Goal: Feedback & Contribution: Submit feedback/report problem

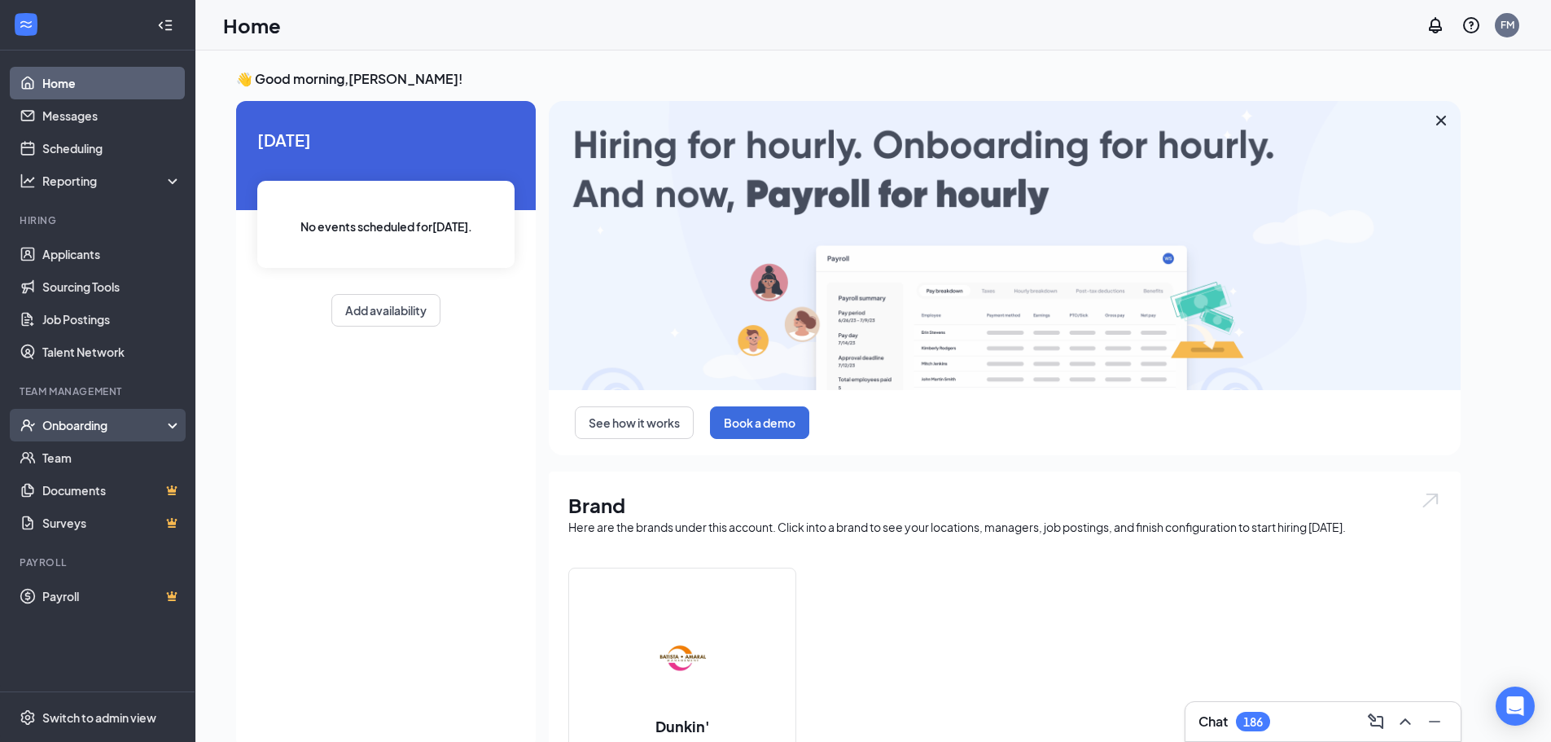
click at [82, 427] on div "Onboarding" at bounding box center [104, 425] width 125 height 16
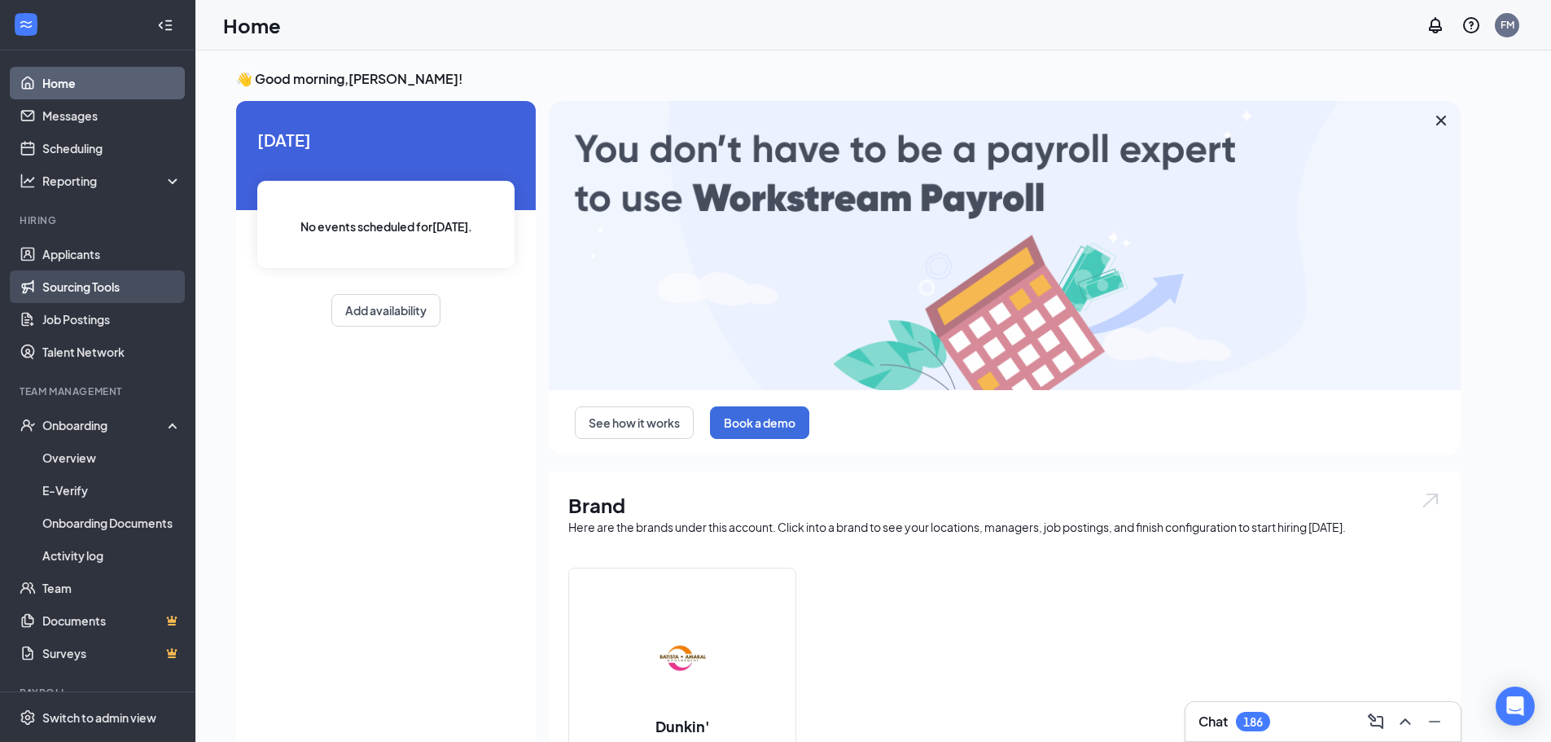
click at [100, 275] on link "Sourcing Tools" at bounding box center [111, 286] width 139 height 33
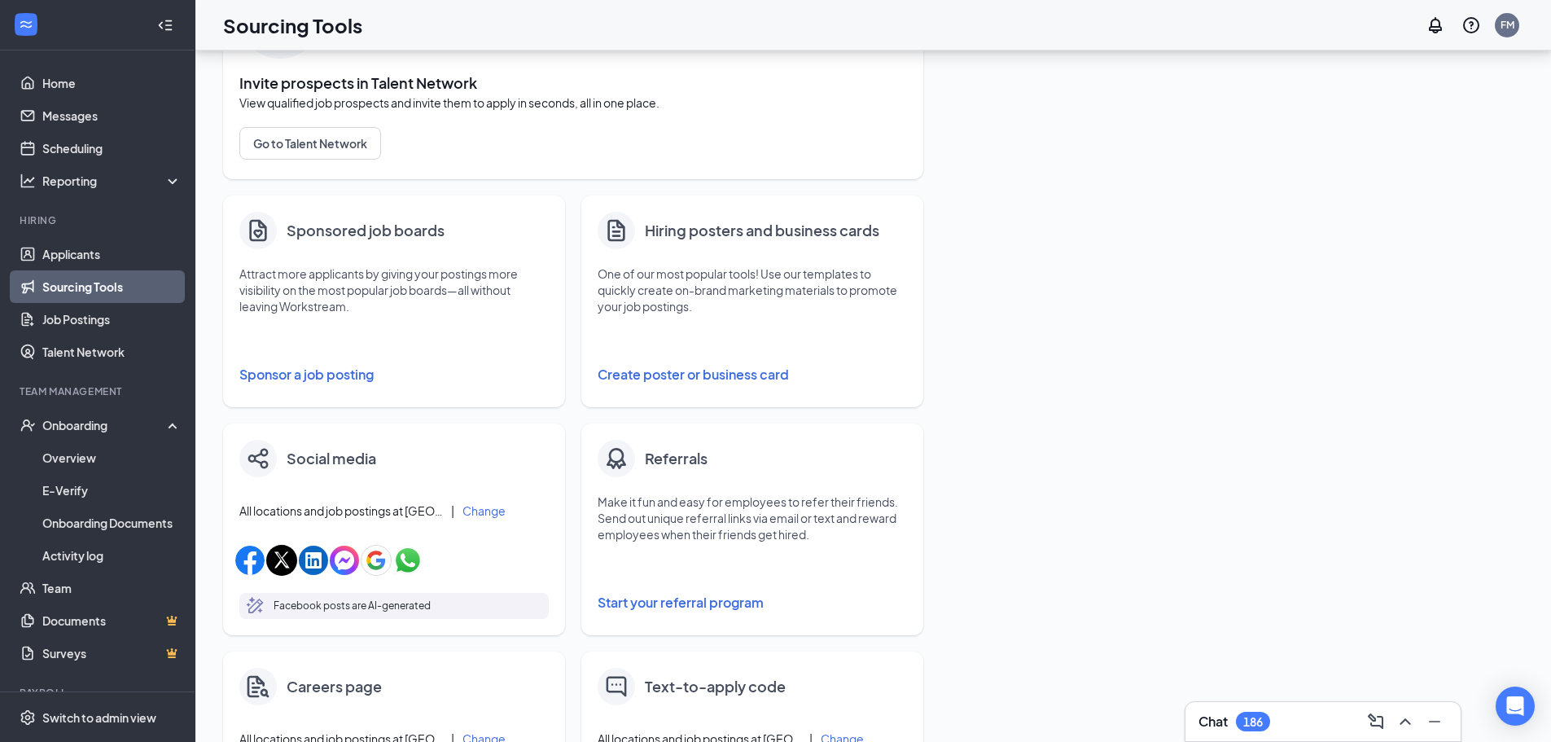
scroll to position [163, 0]
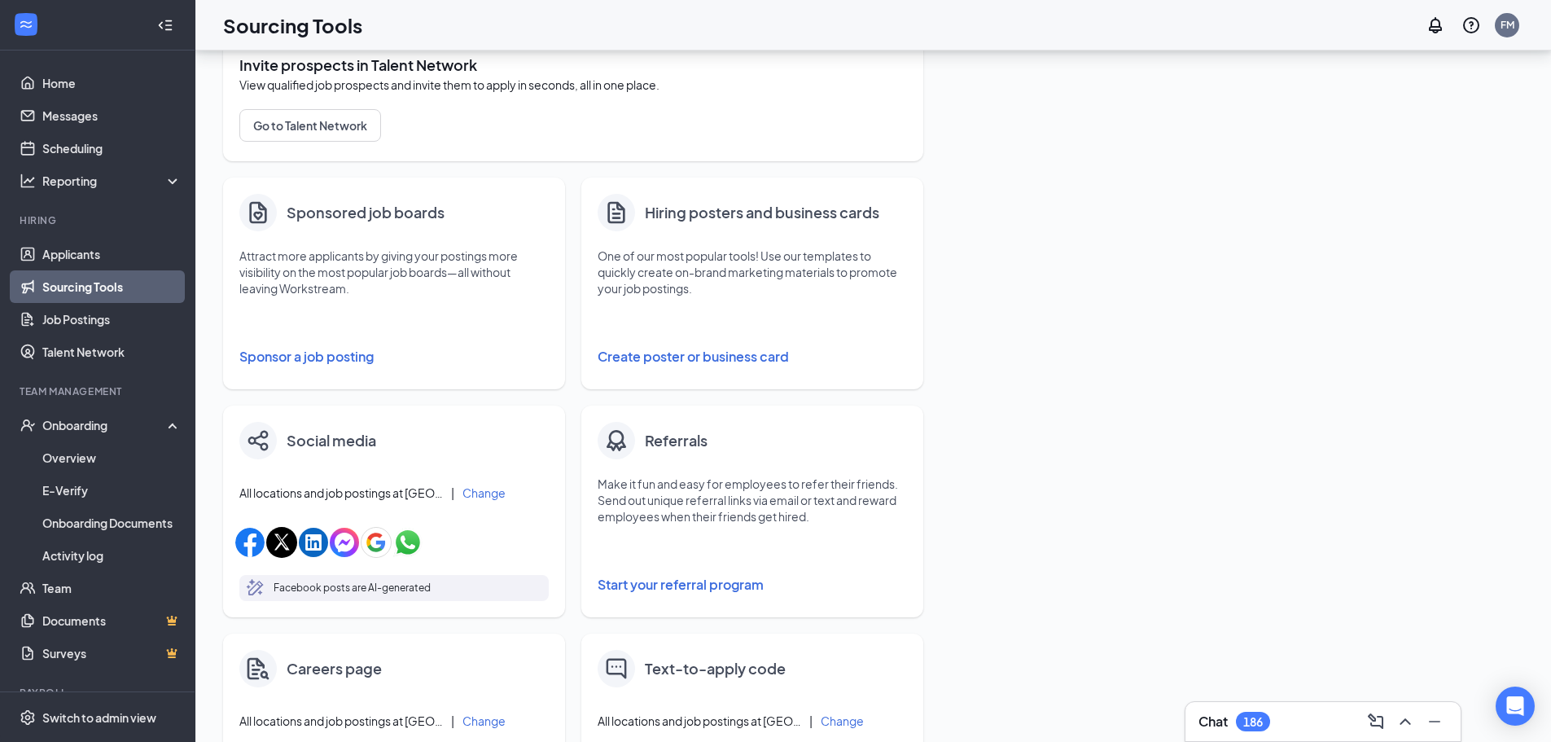
click at [675, 354] on button "Create poster or business card" at bounding box center [752, 356] width 309 height 33
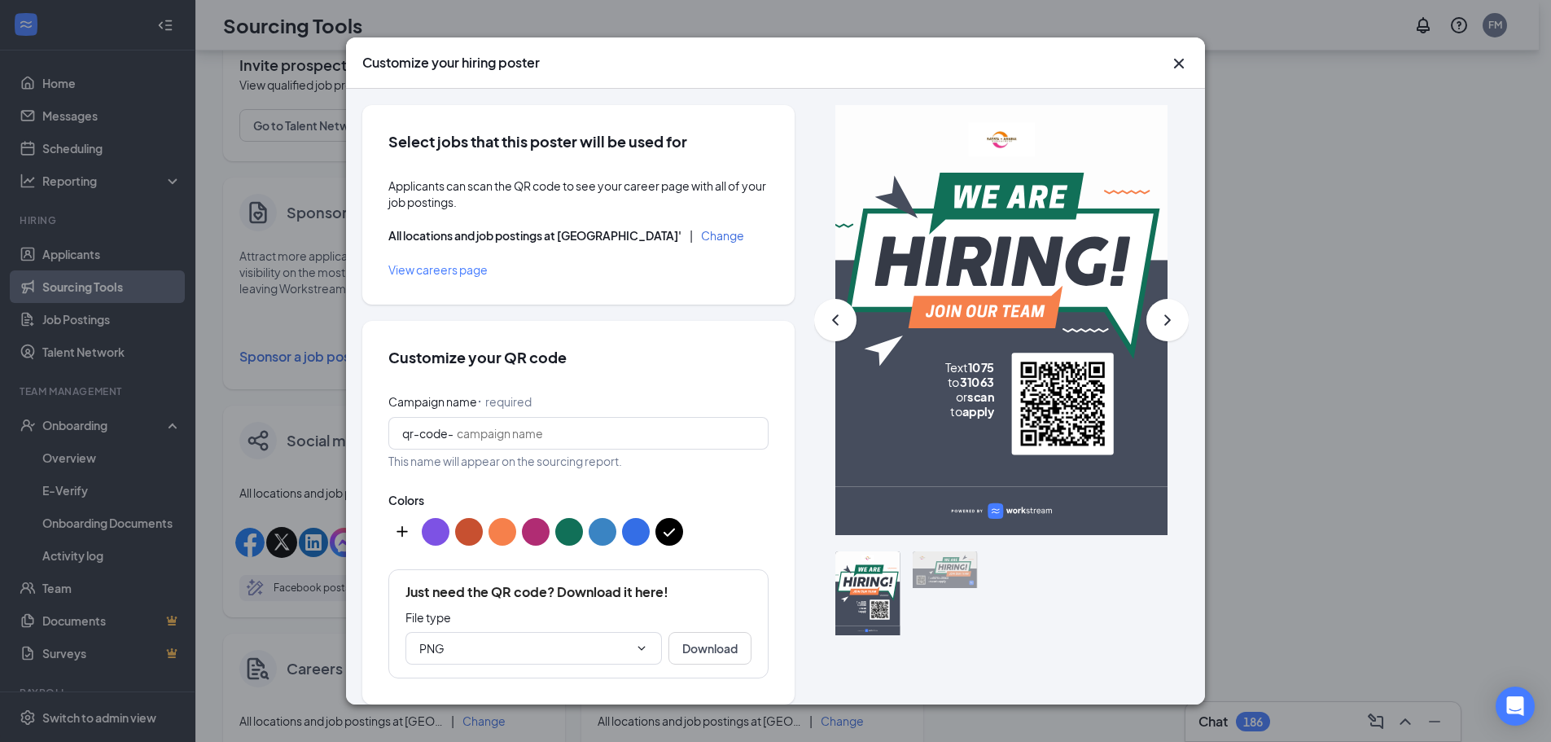
click at [701, 236] on button "Change" at bounding box center [722, 235] width 43 height 11
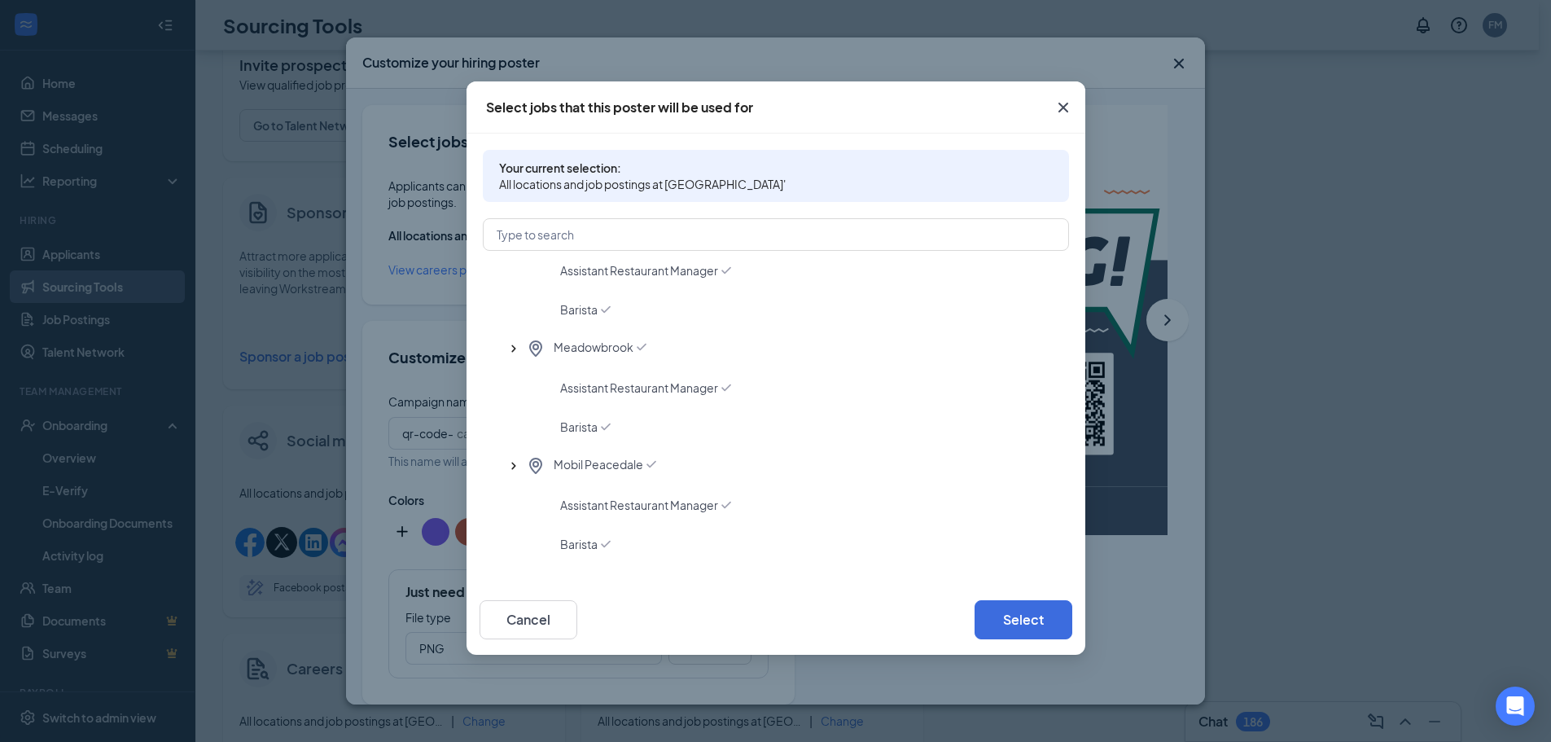
scroll to position [570, 0]
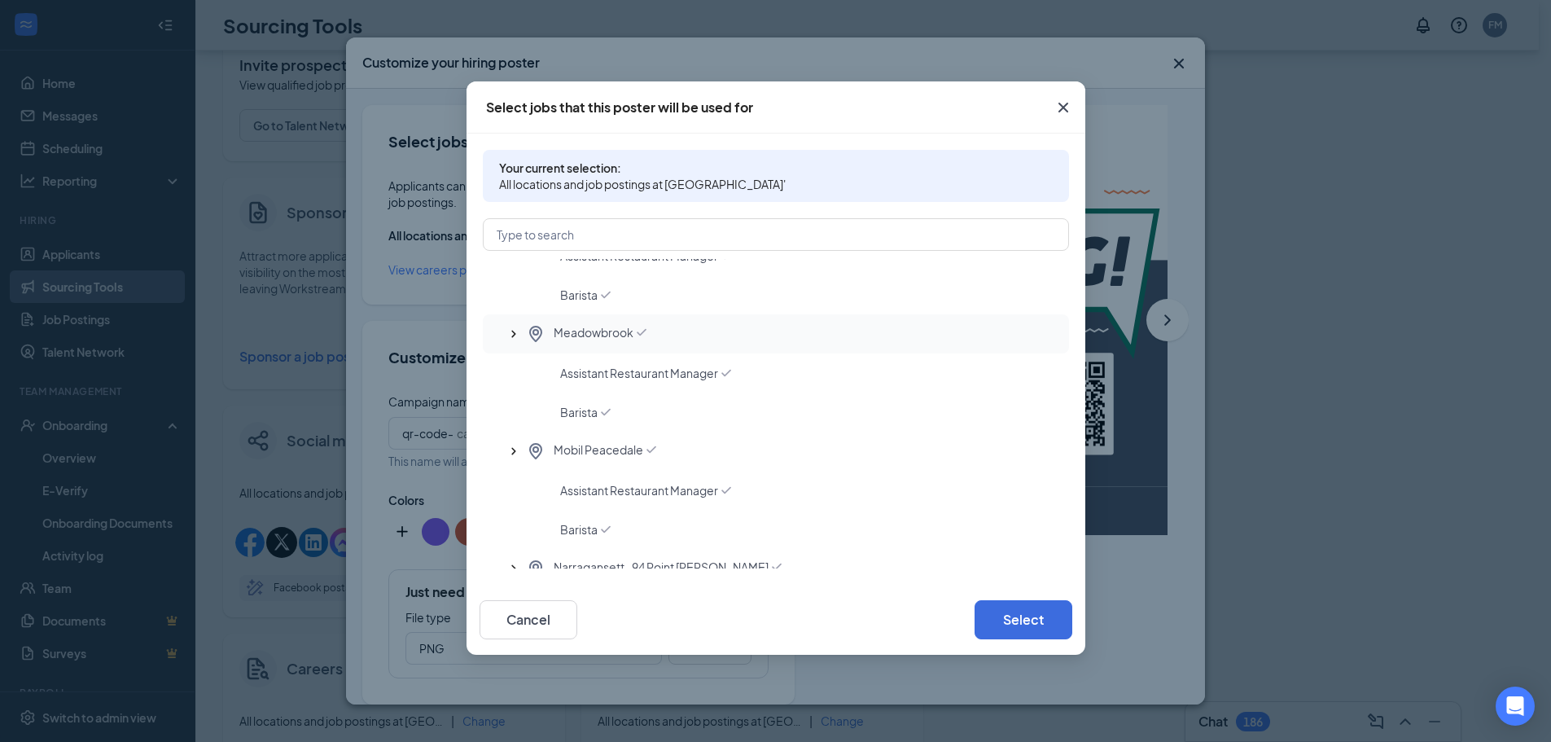
click at [627, 333] on span "Meadowbrook" at bounding box center [594, 334] width 80 height 20
click at [628, 410] on div "Barista" at bounding box center [808, 412] width 496 height 16
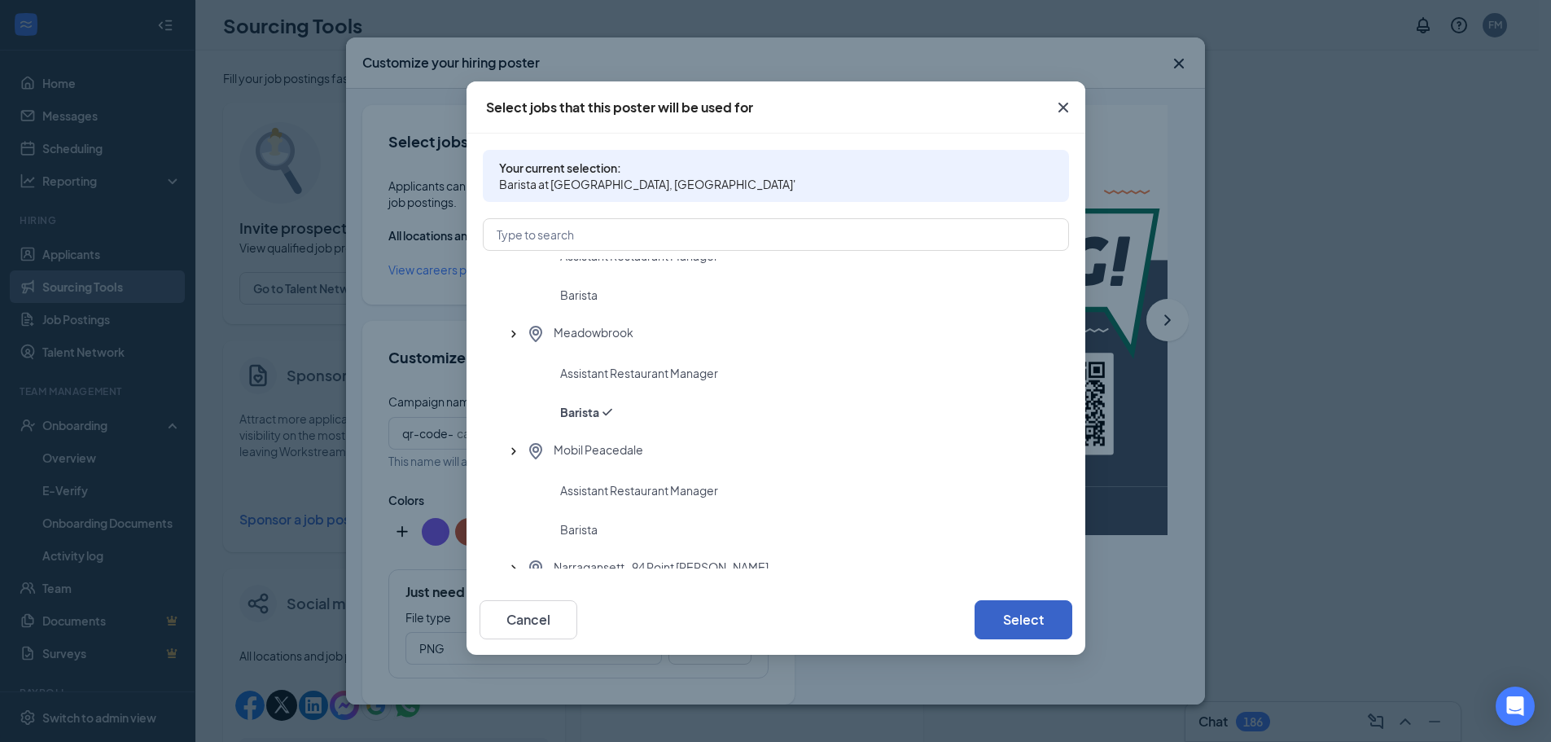
click at [1019, 614] on button "Select" at bounding box center [1024, 619] width 98 height 39
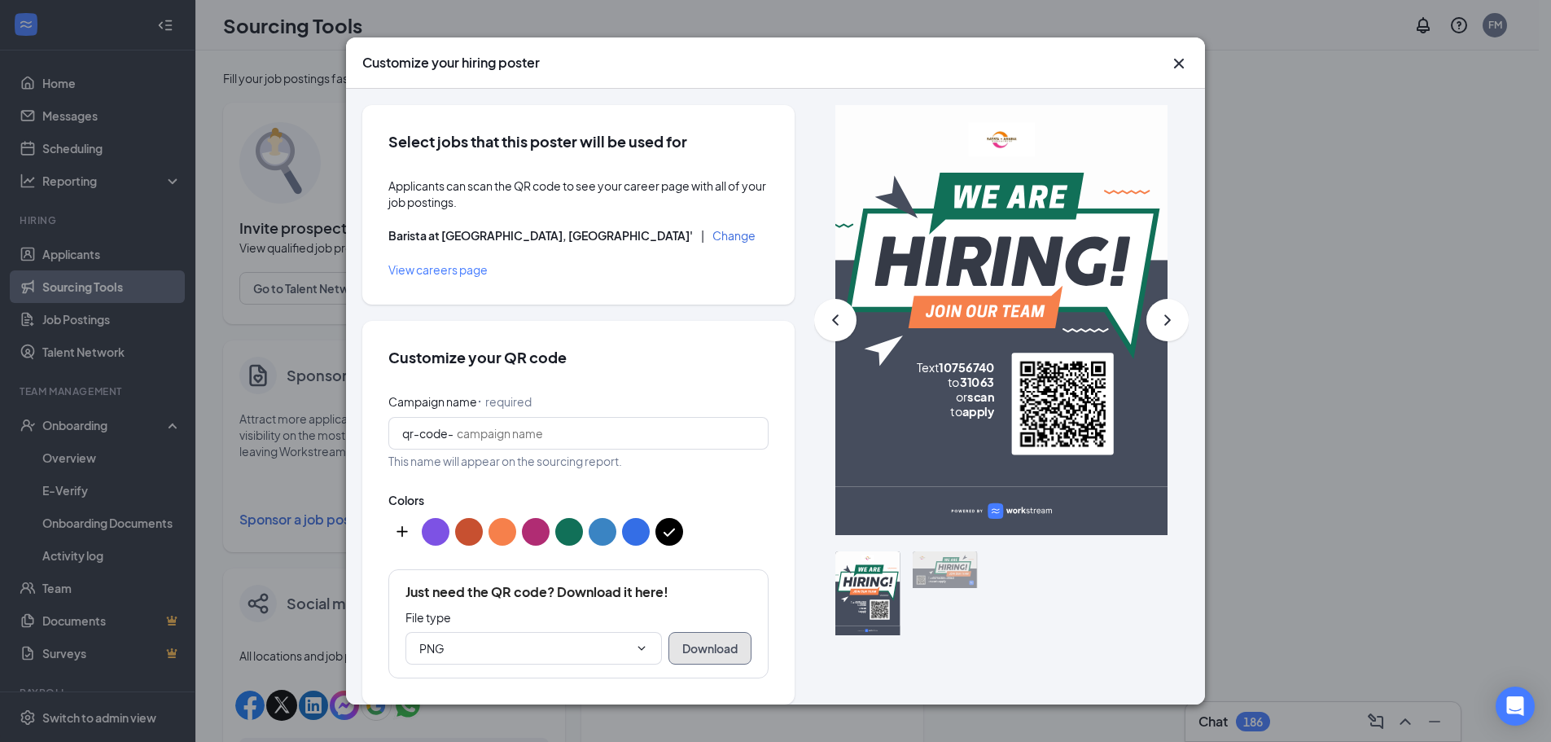
click at [706, 651] on button "Download" at bounding box center [710, 648] width 83 height 33
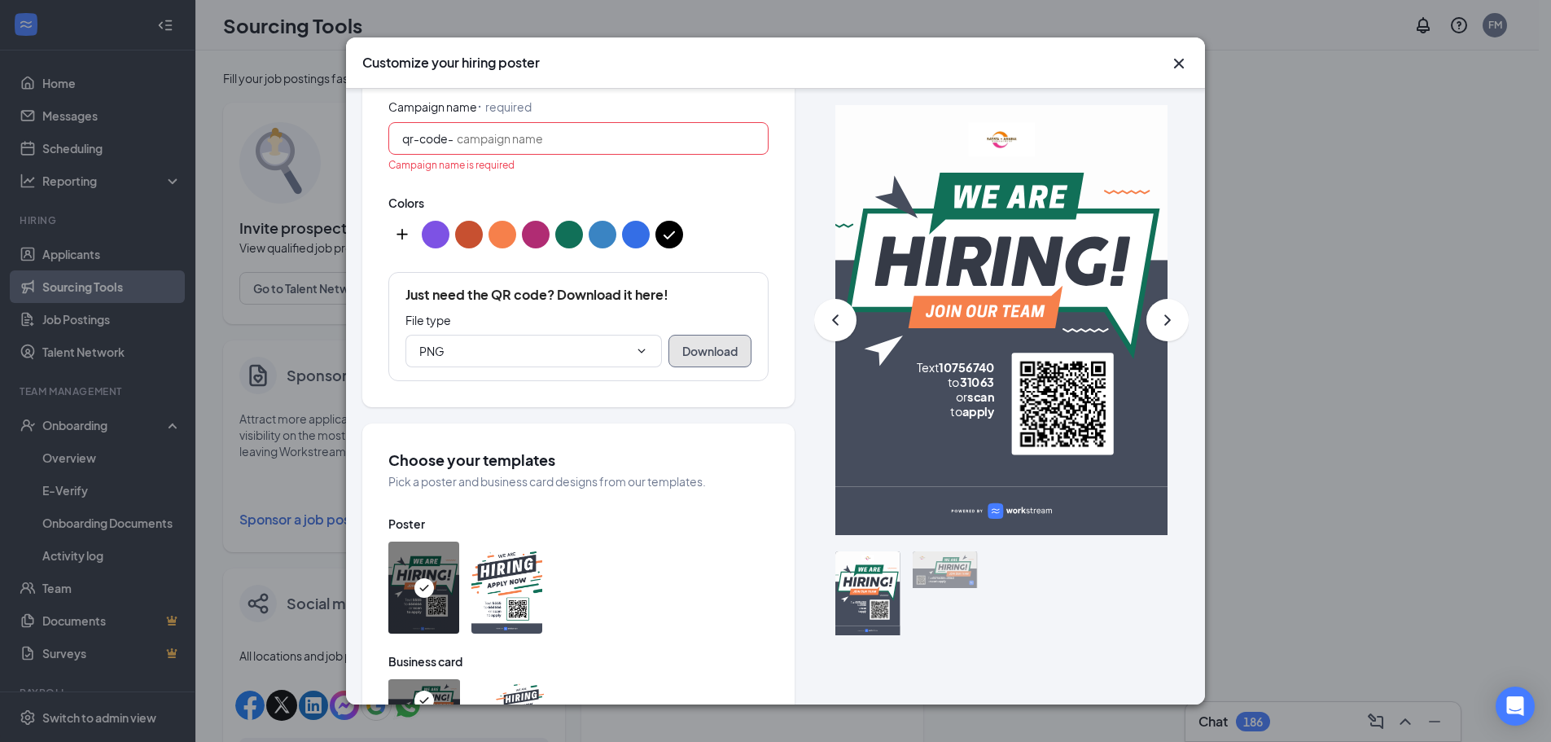
scroll to position [305, 0]
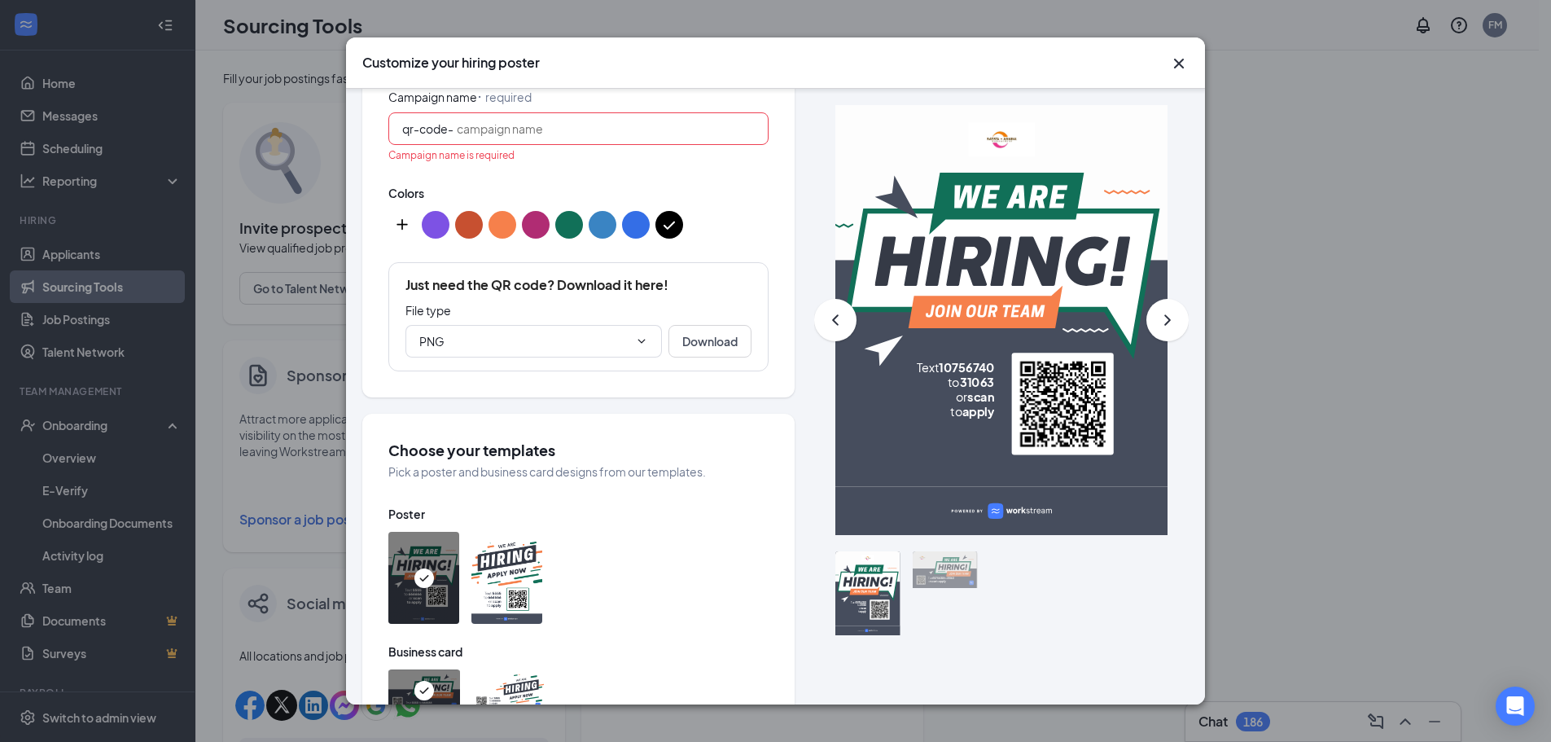
click at [655, 120] on input "Campaign name ⠂ required" at bounding box center [606, 129] width 298 height 18
click at [1277, 379] on div "Customize your hiring poster Select jobs that this poster will be used for Appl…" at bounding box center [775, 371] width 1551 height 742
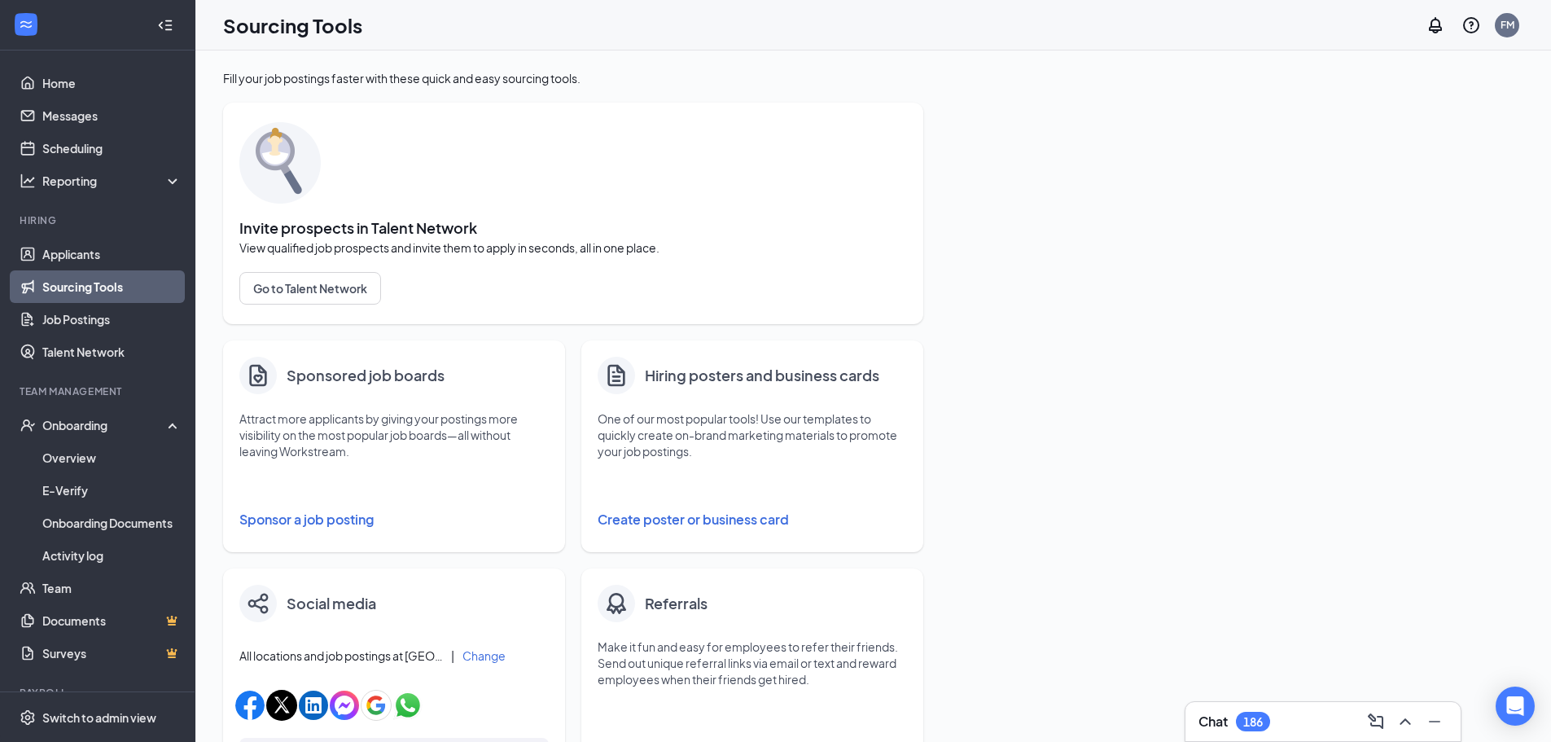
click at [701, 516] on button "Create poster or business card" at bounding box center [752, 519] width 309 height 33
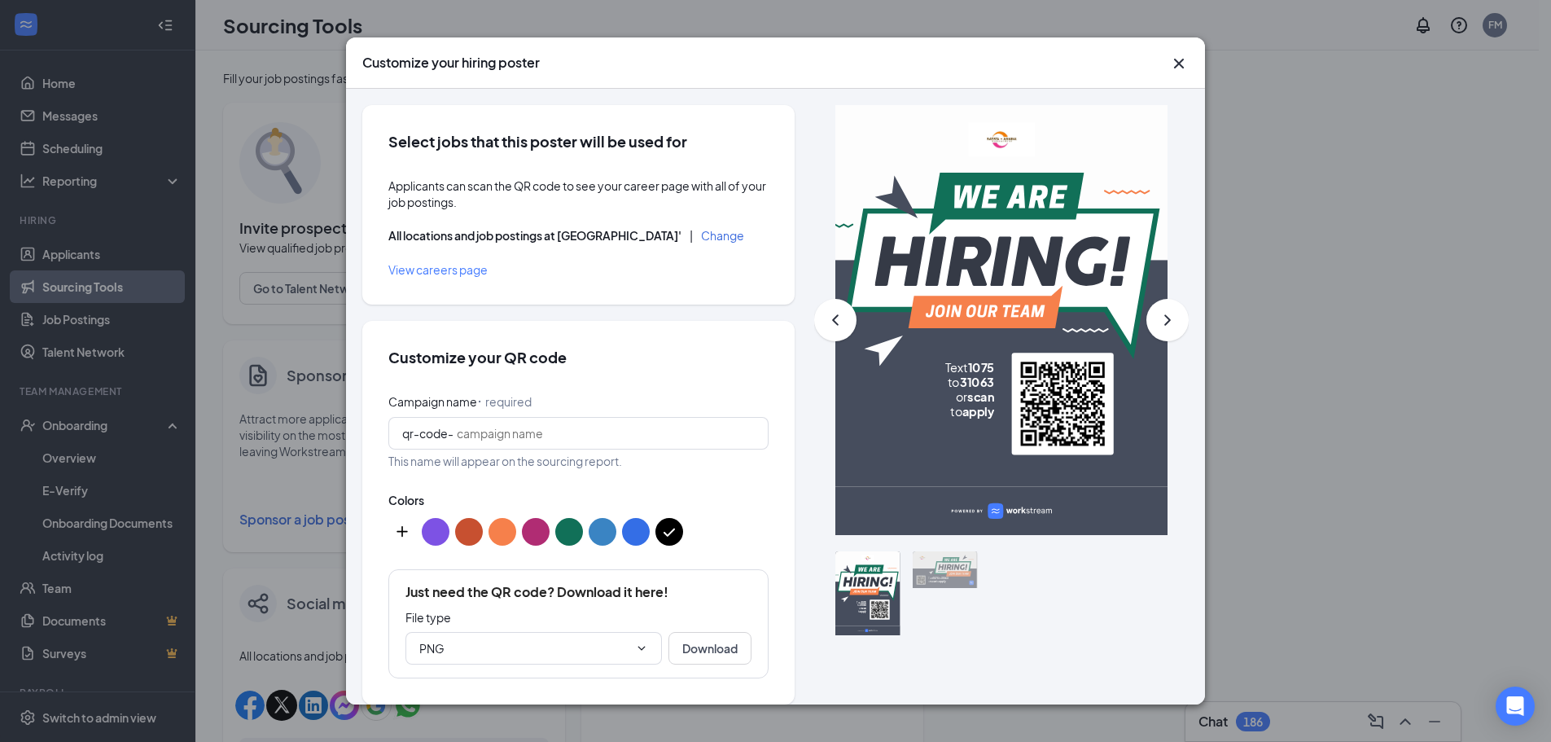
click at [701, 235] on button "Change" at bounding box center [722, 235] width 43 height 11
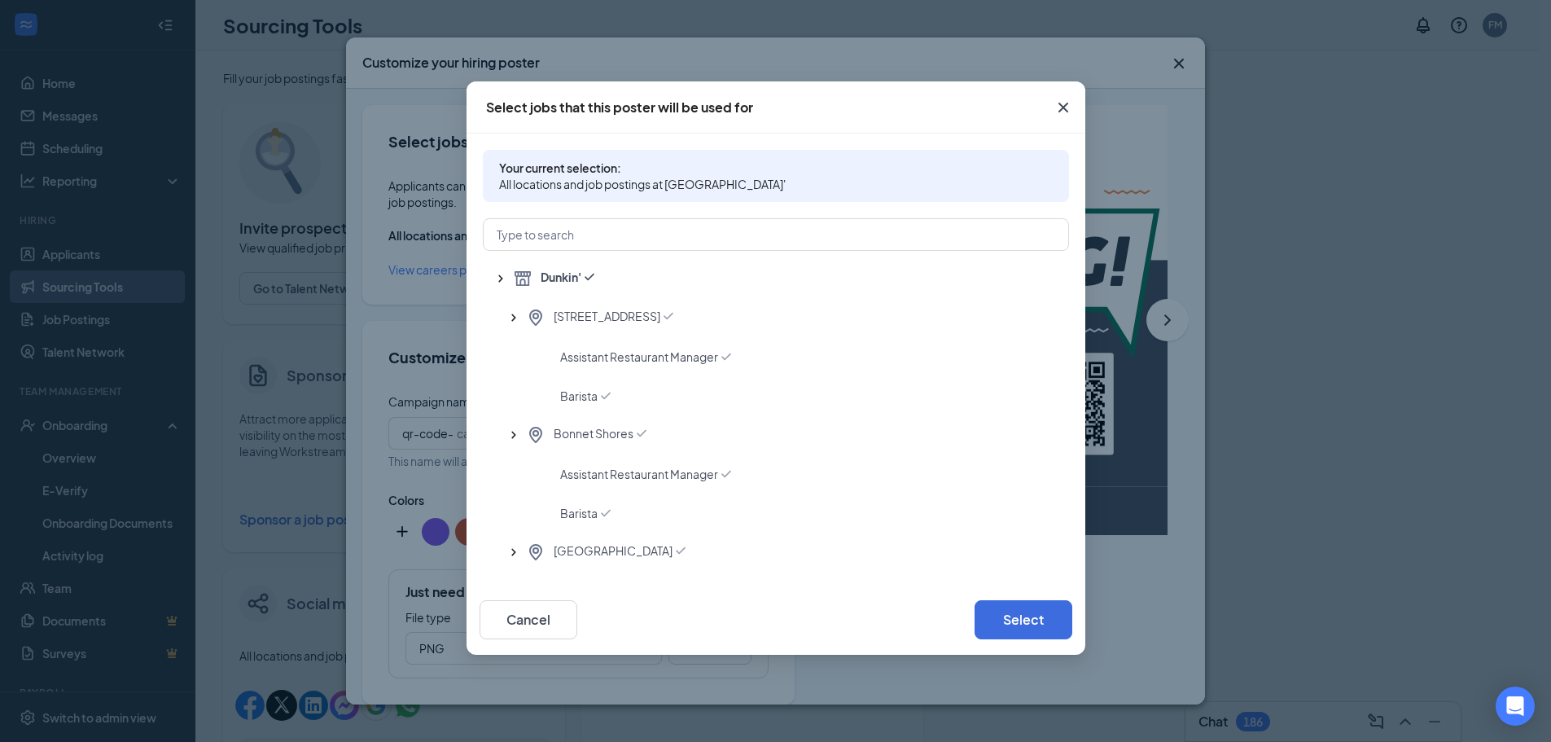
click at [1052, 105] on span "Close" at bounding box center [1063, 108] width 44 height 44
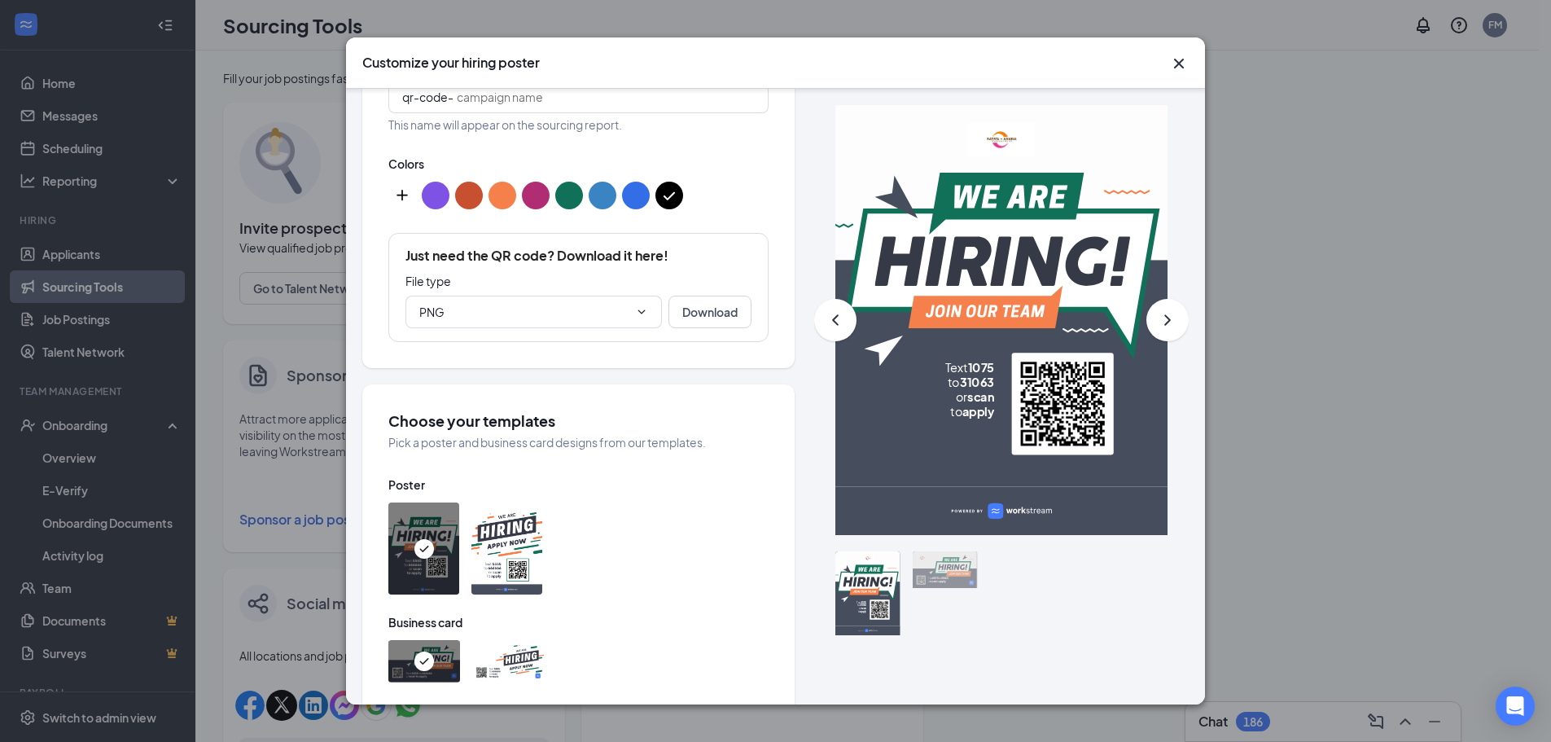
scroll to position [0, 0]
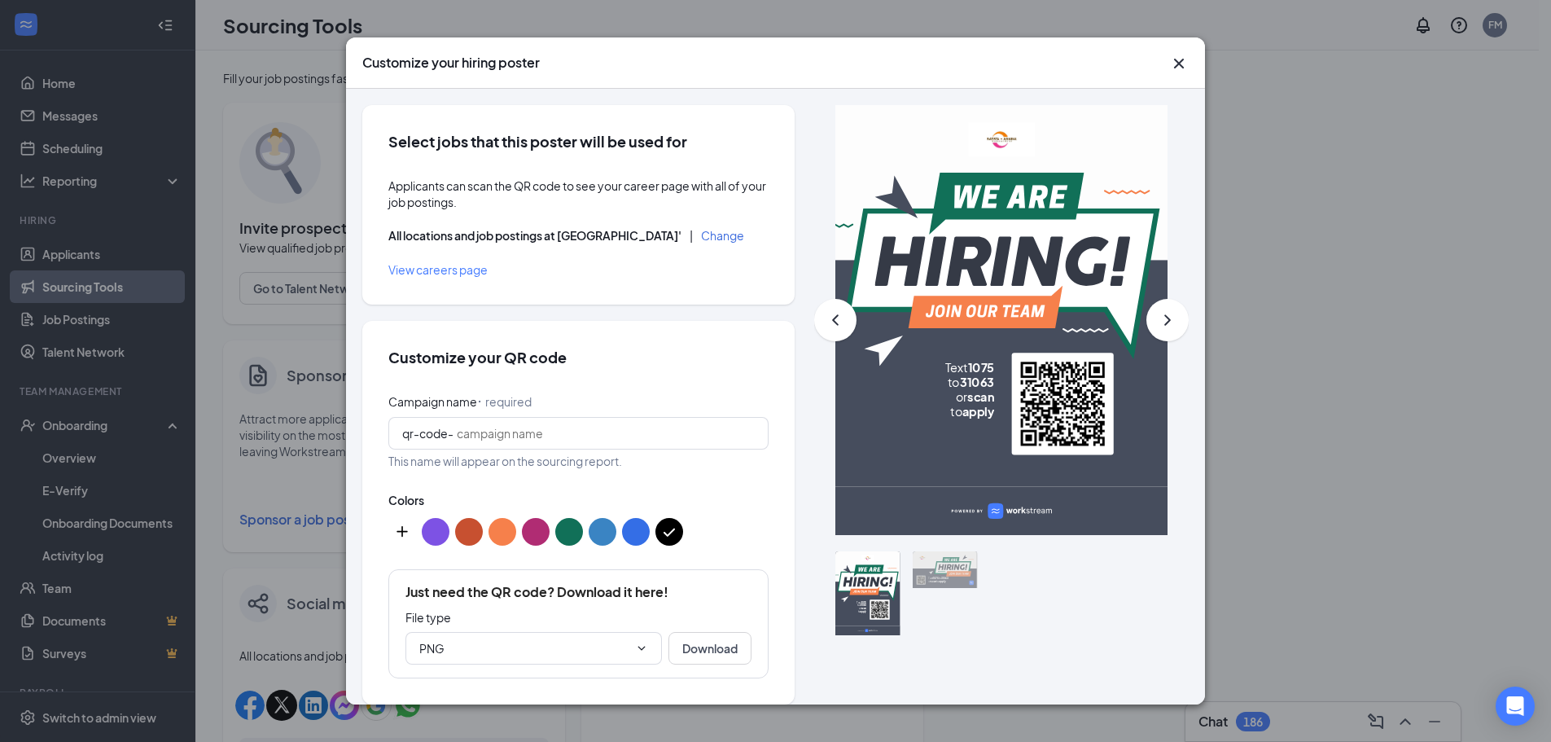
click at [701, 235] on button "Change" at bounding box center [722, 235] width 43 height 11
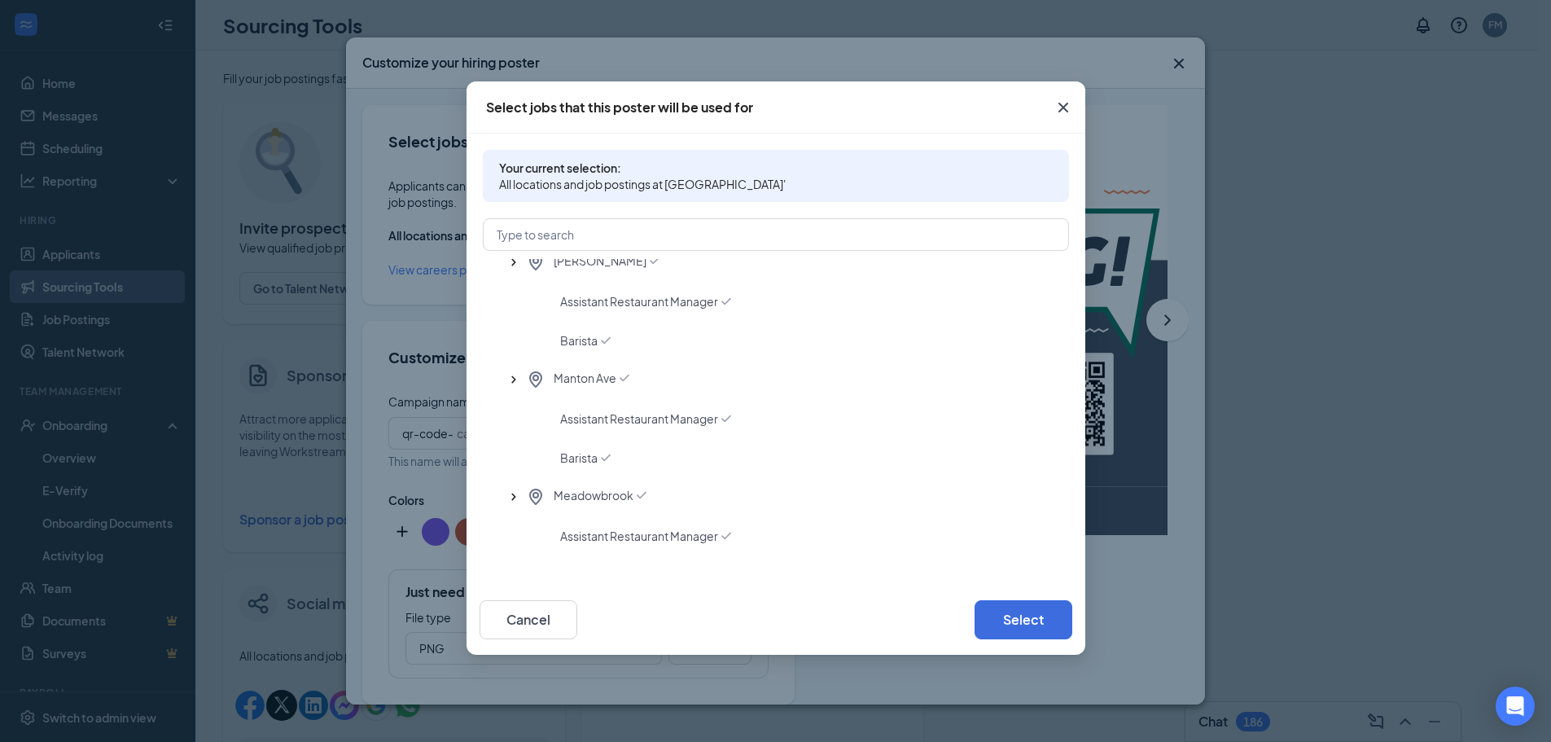
scroll to position [489, 0]
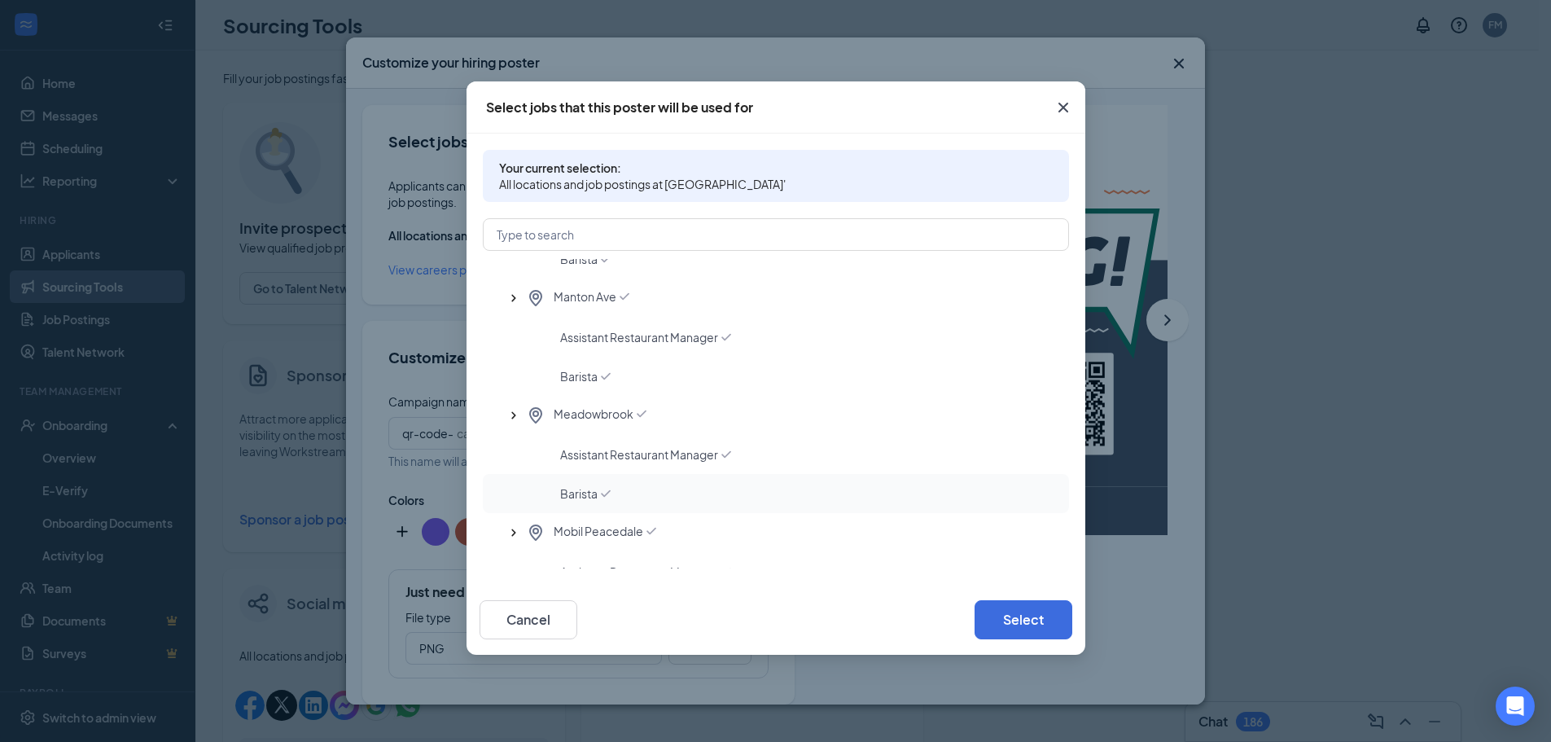
click at [598, 487] on icon "Checkmark" at bounding box center [606, 493] width 16 height 16
click at [1041, 616] on button "Select" at bounding box center [1024, 619] width 98 height 39
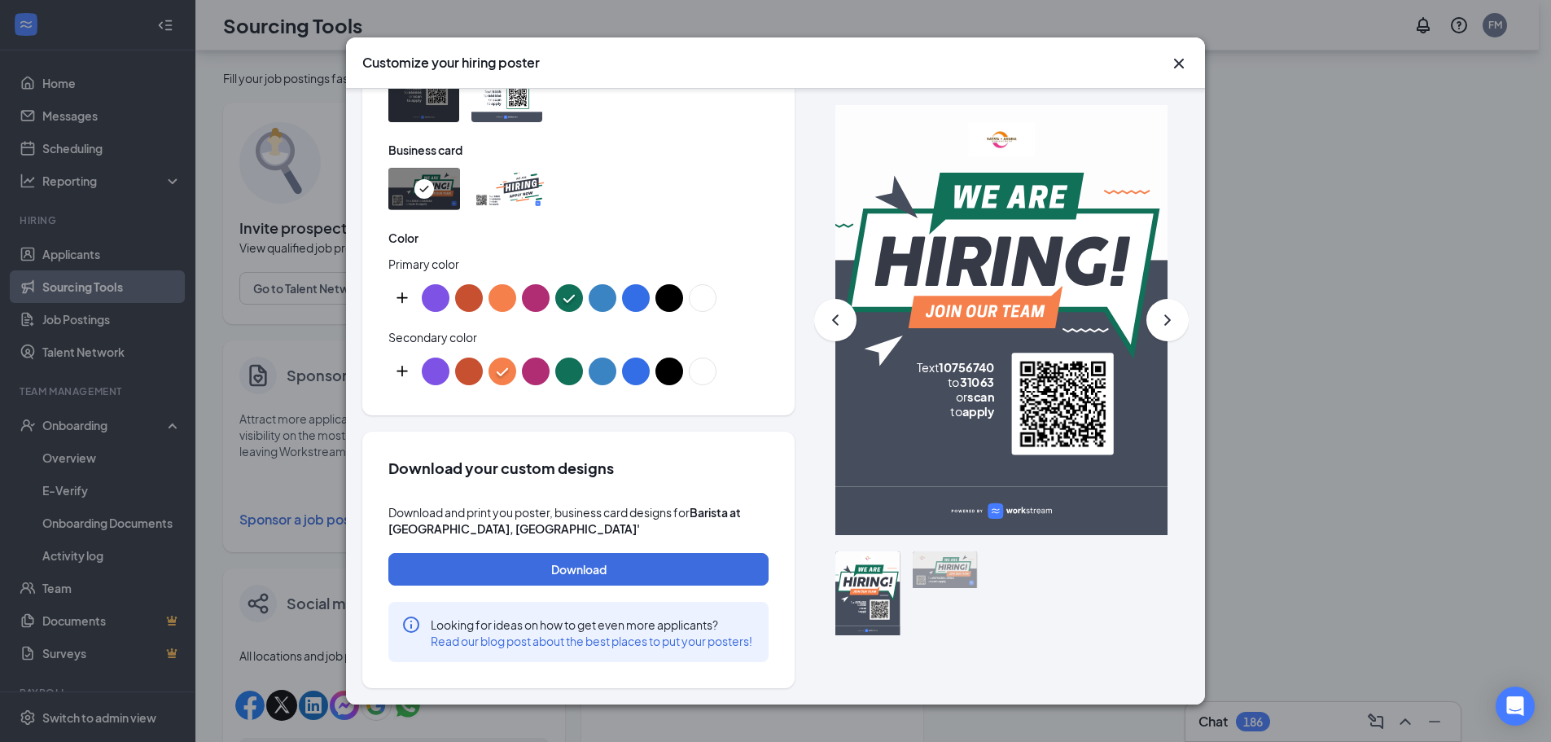
scroll to position [326, 0]
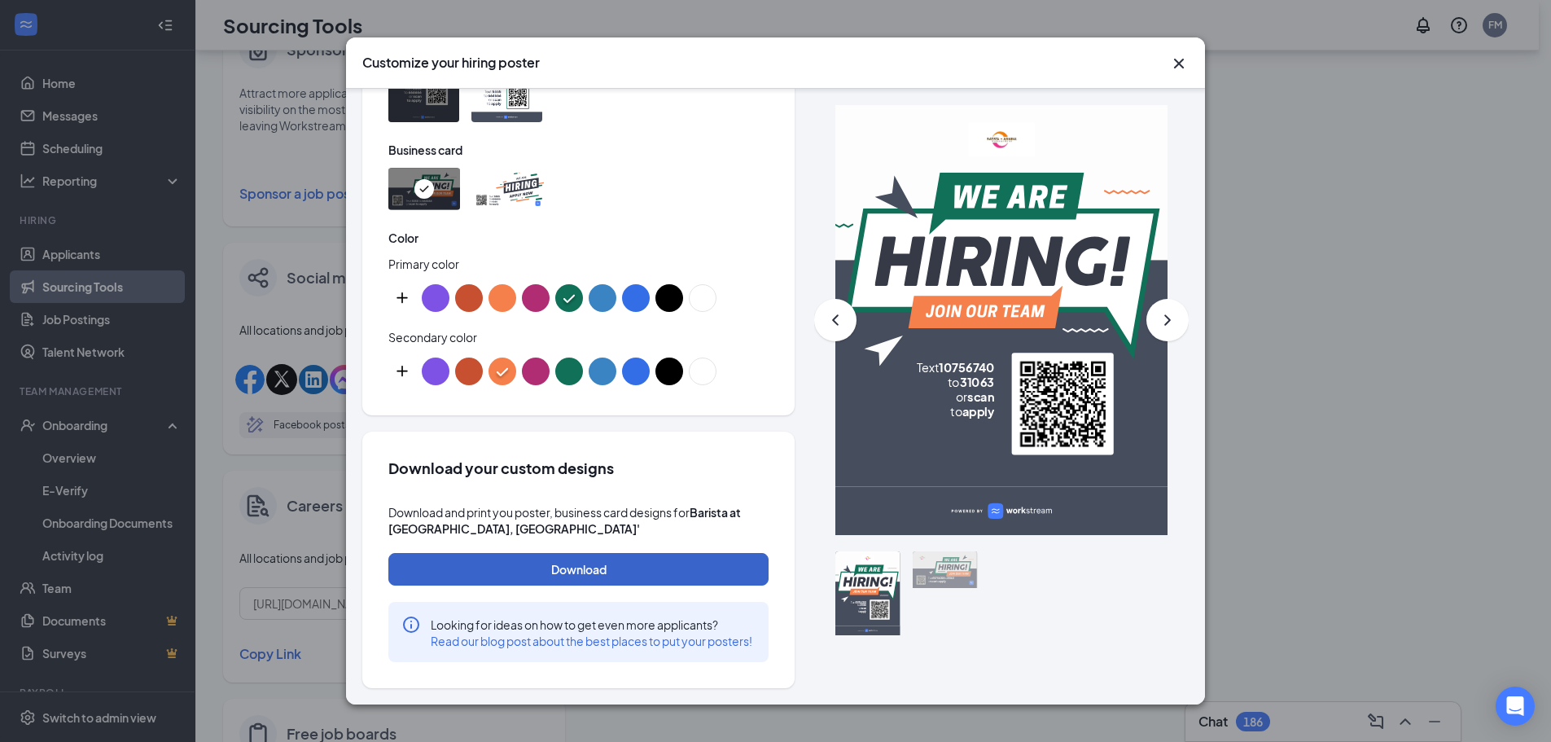
click at [536, 553] on button "Download" at bounding box center [578, 569] width 380 height 33
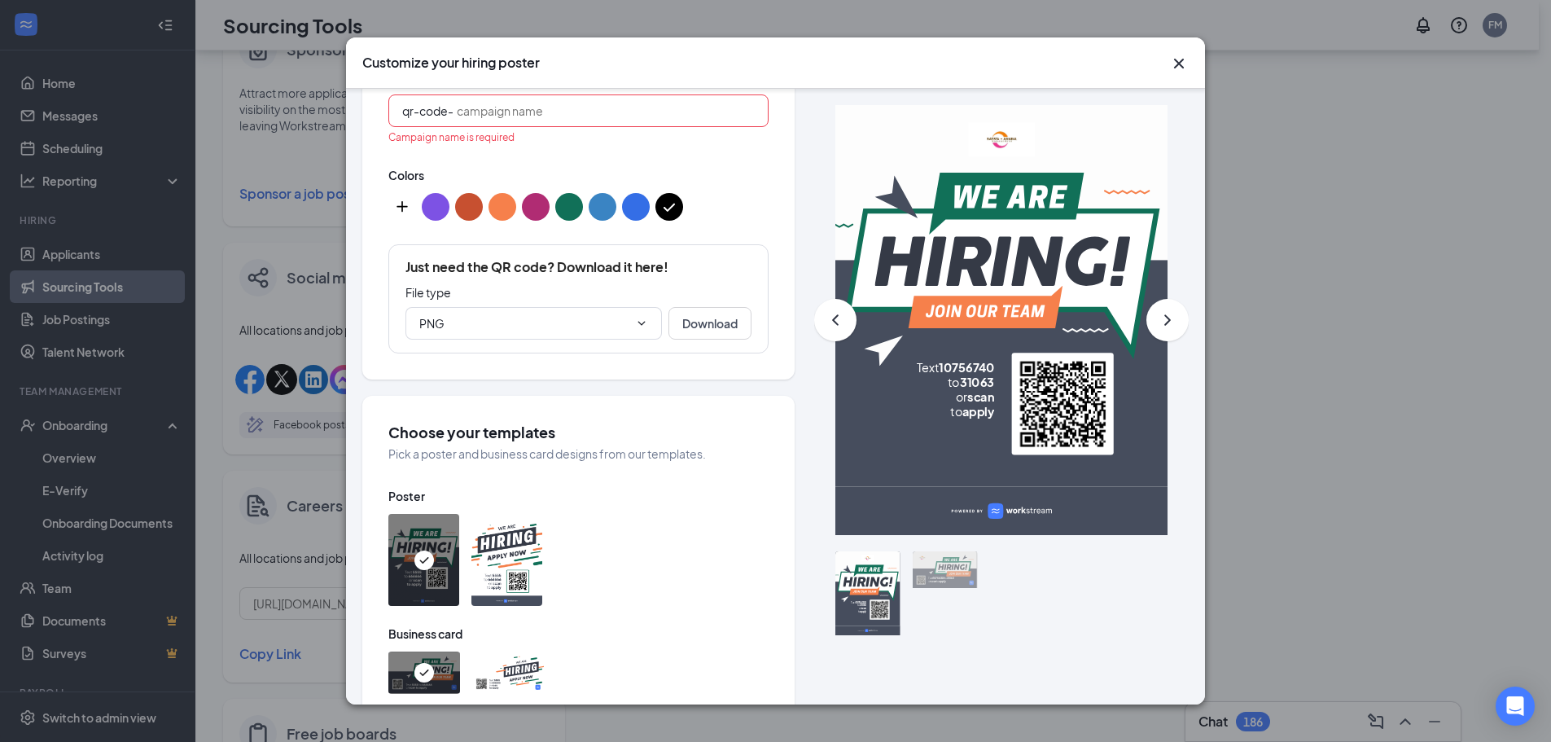
scroll to position [305, 0]
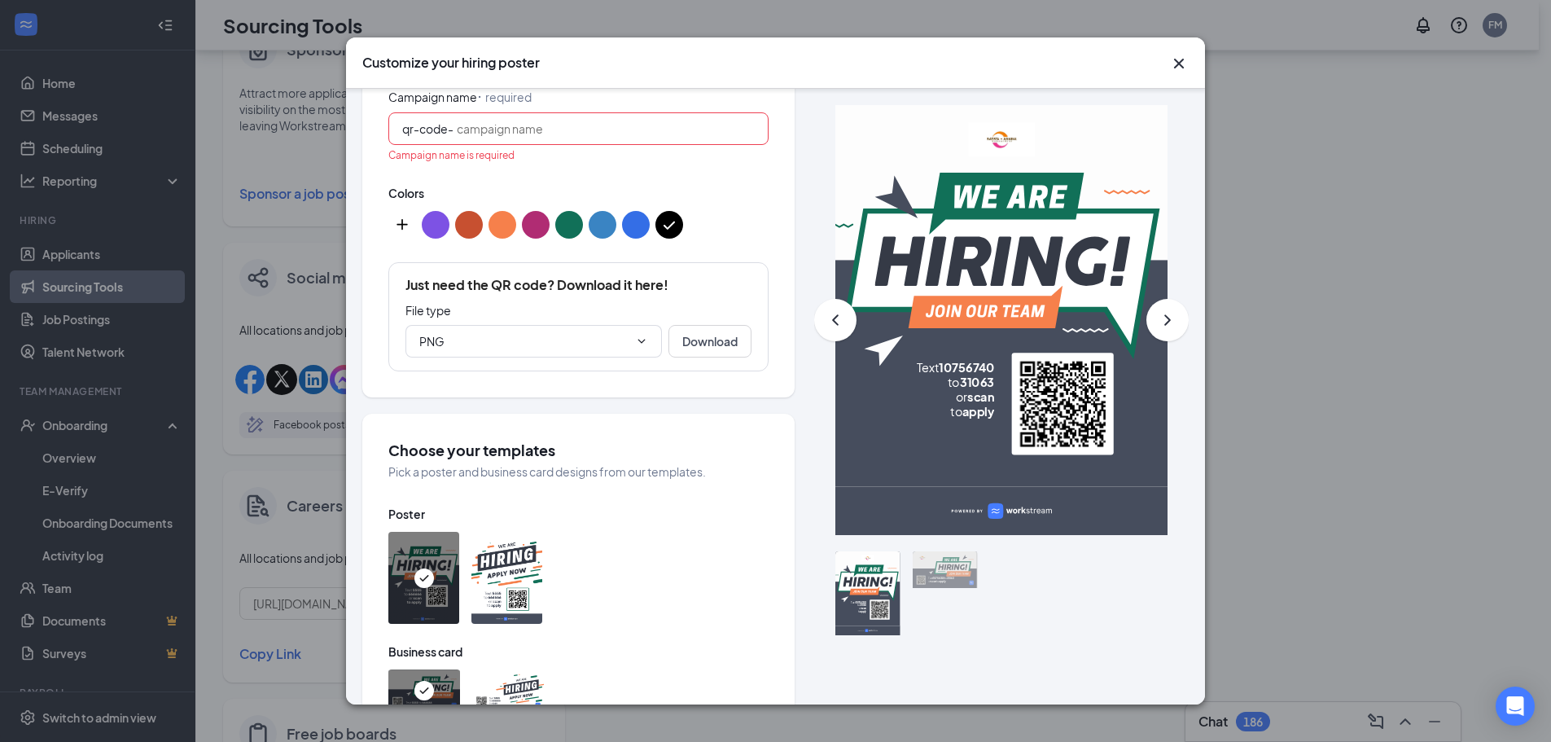
click at [506, 126] on input "Campaign name ⠂ required" at bounding box center [606, 129] width 298 height 18
click at [1519, 707] on icon "Open Intercom Messenger" at bounding box center [1515, 705] width 19 height 21
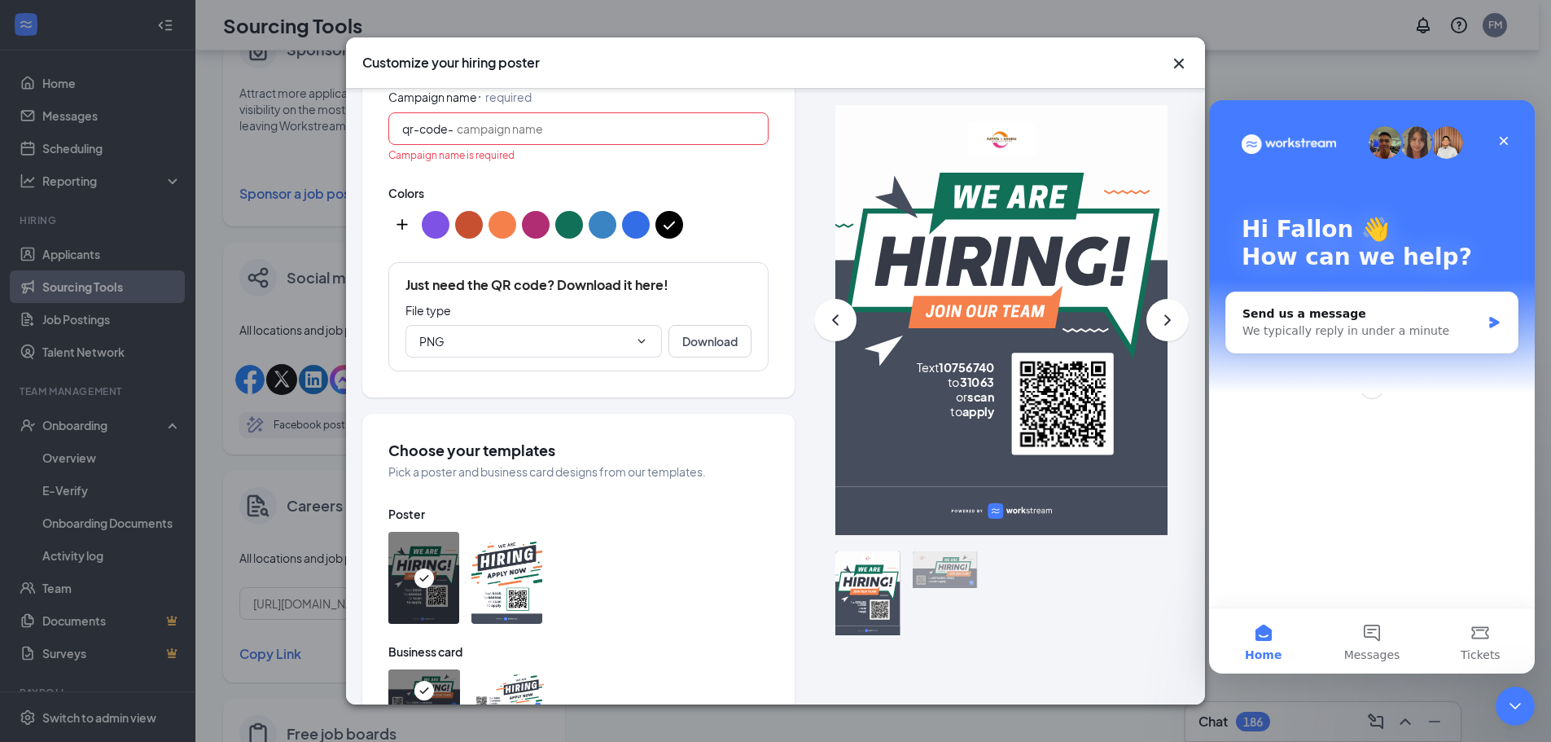
scroll to position [0, 0]
click at [1377, 630] on button "Messages" at bounding box center [1372, 640] width 108 height 65
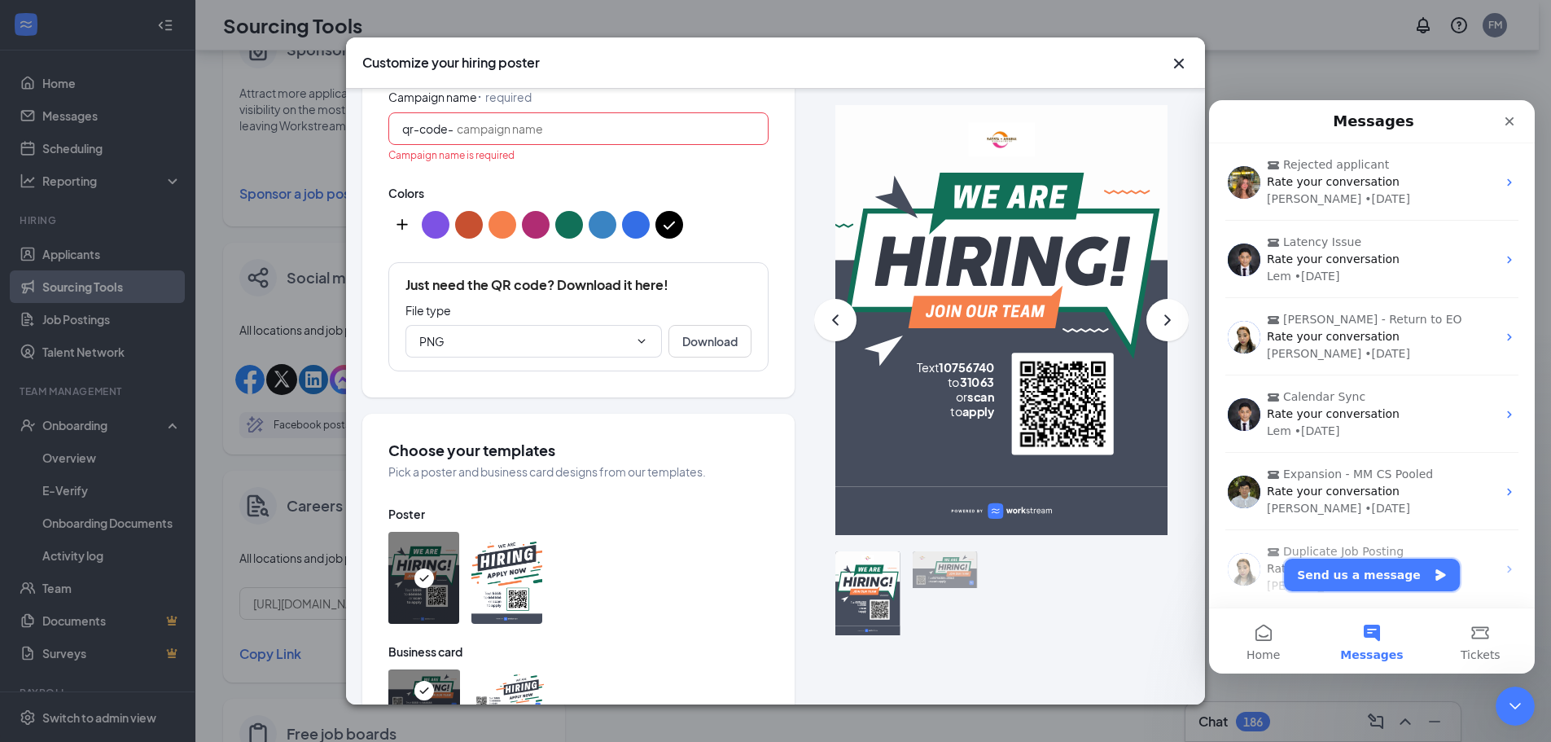
click at [1399, 568] on button "Send us a message" at bounding box center [1372, 575] width 176 height 33
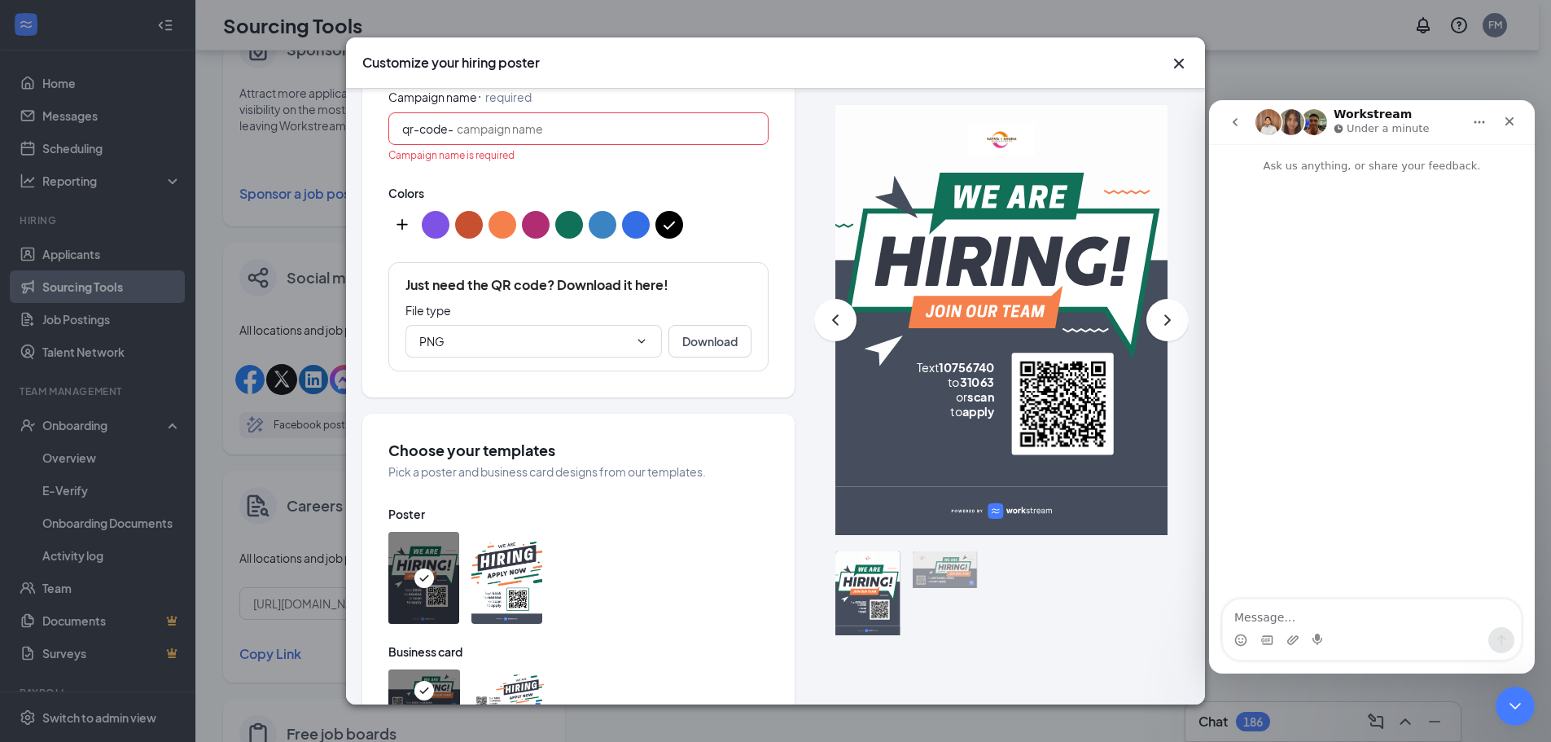
click at [1339, 622] on textarea "Message…" at bounding box center [1372, 613] width 298 height 28
type textarea "Hello,"
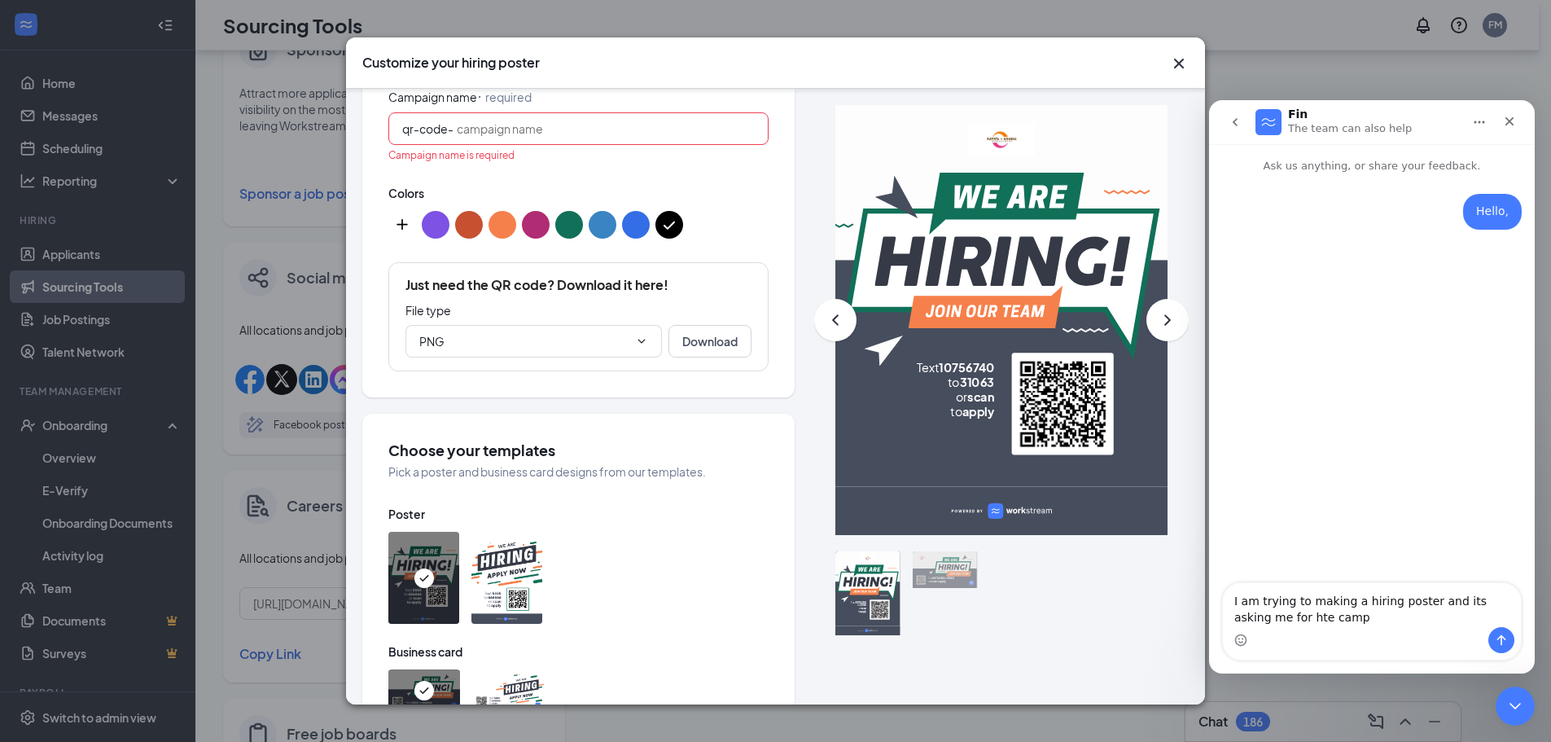
type textarea "I am trying to making a hiring poster and its asking me for hte camp"
click at [629, 139] on span "qr-code-" at bounding box center [578, 128] width 380 height 33
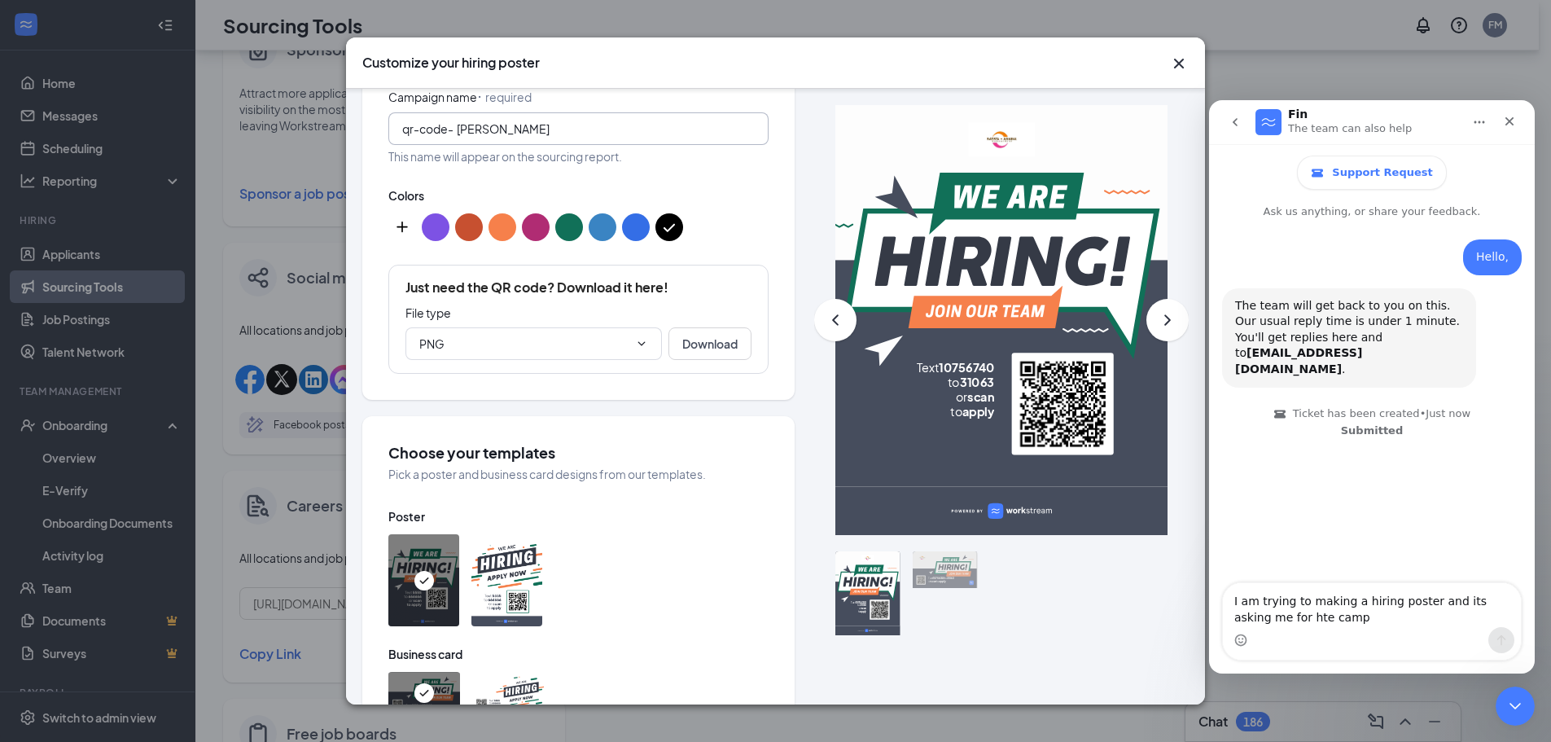
type input "bati"
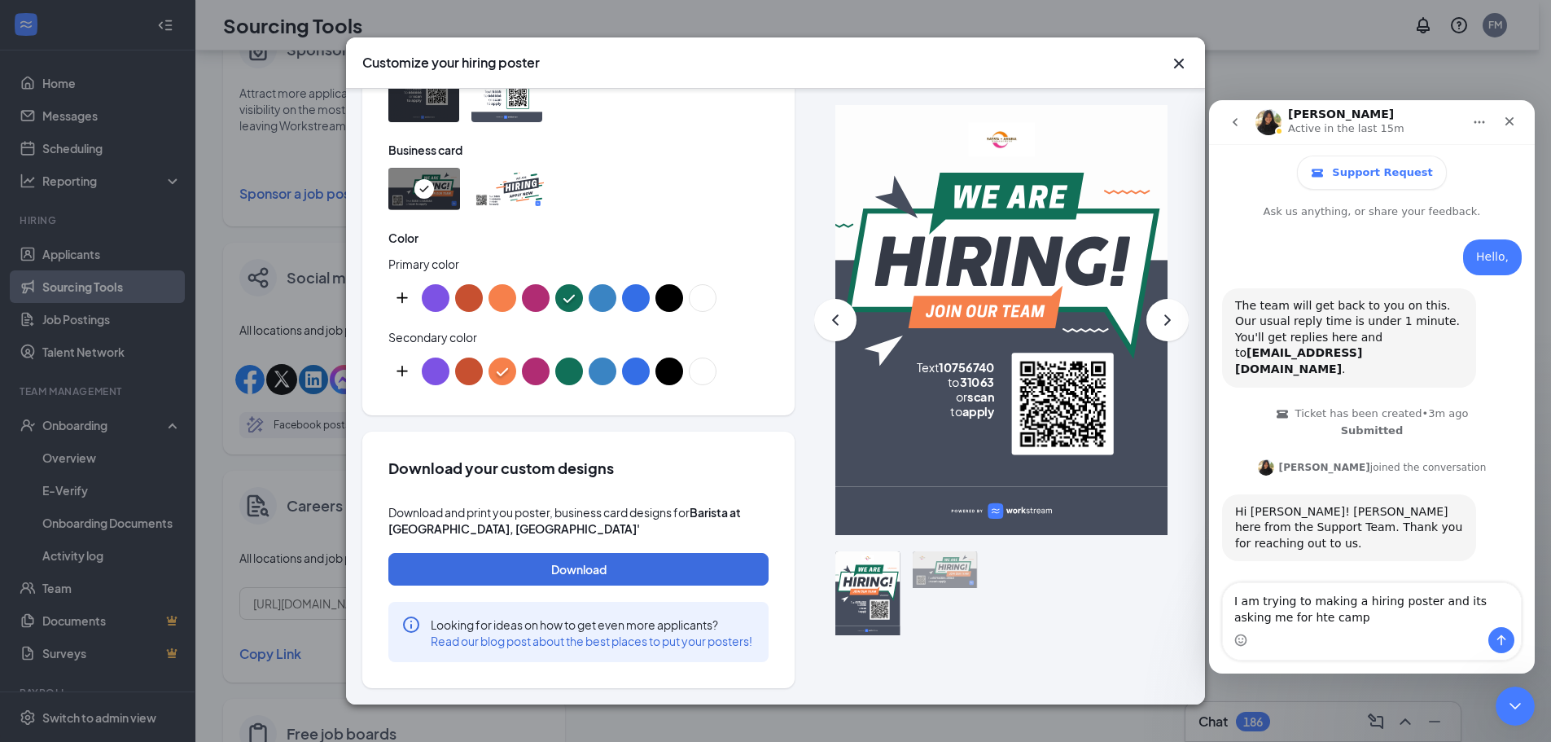
scroll to position [86, 0]
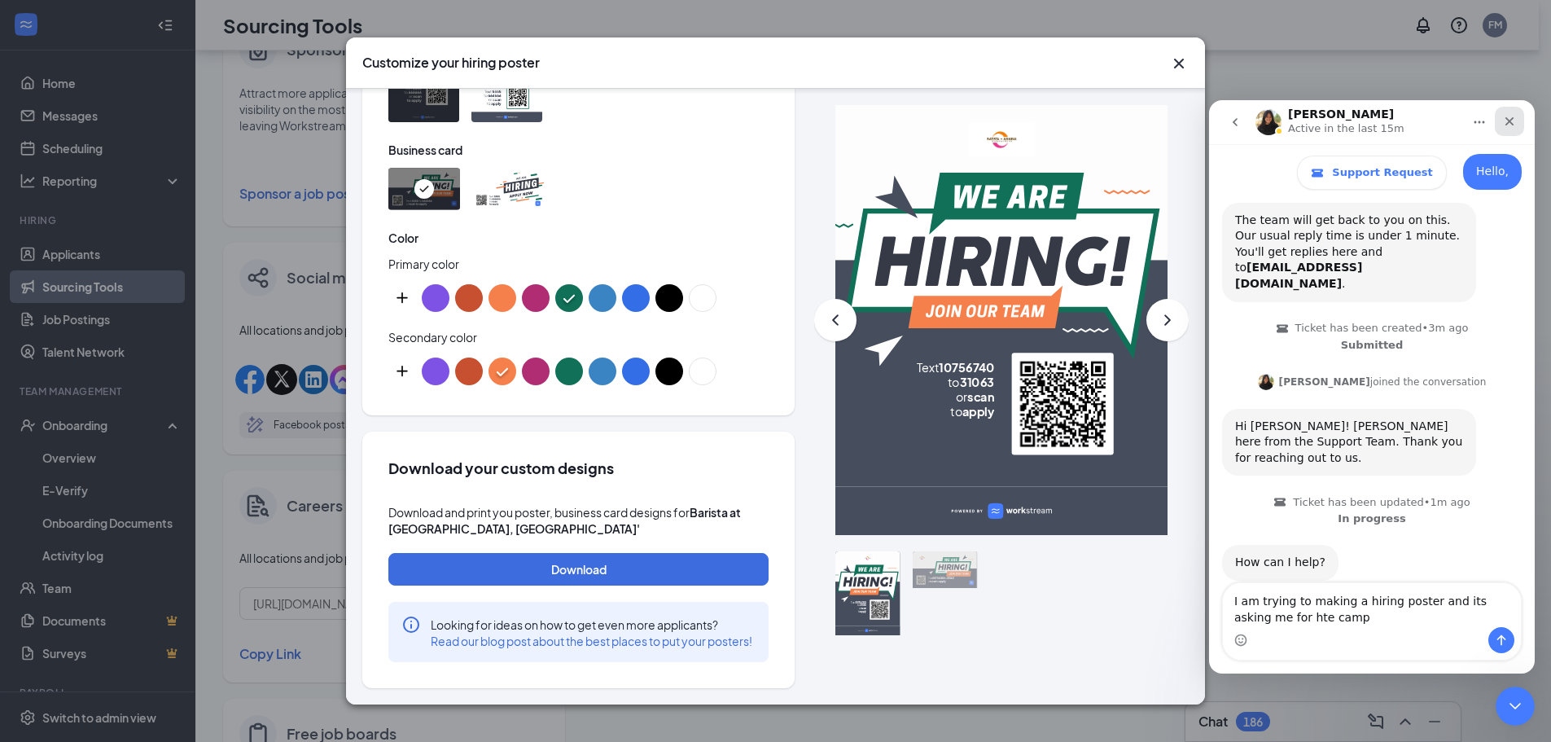
click at [1511, 113] on div "Close" at bounding box center [1509, 121] width 29 height 29
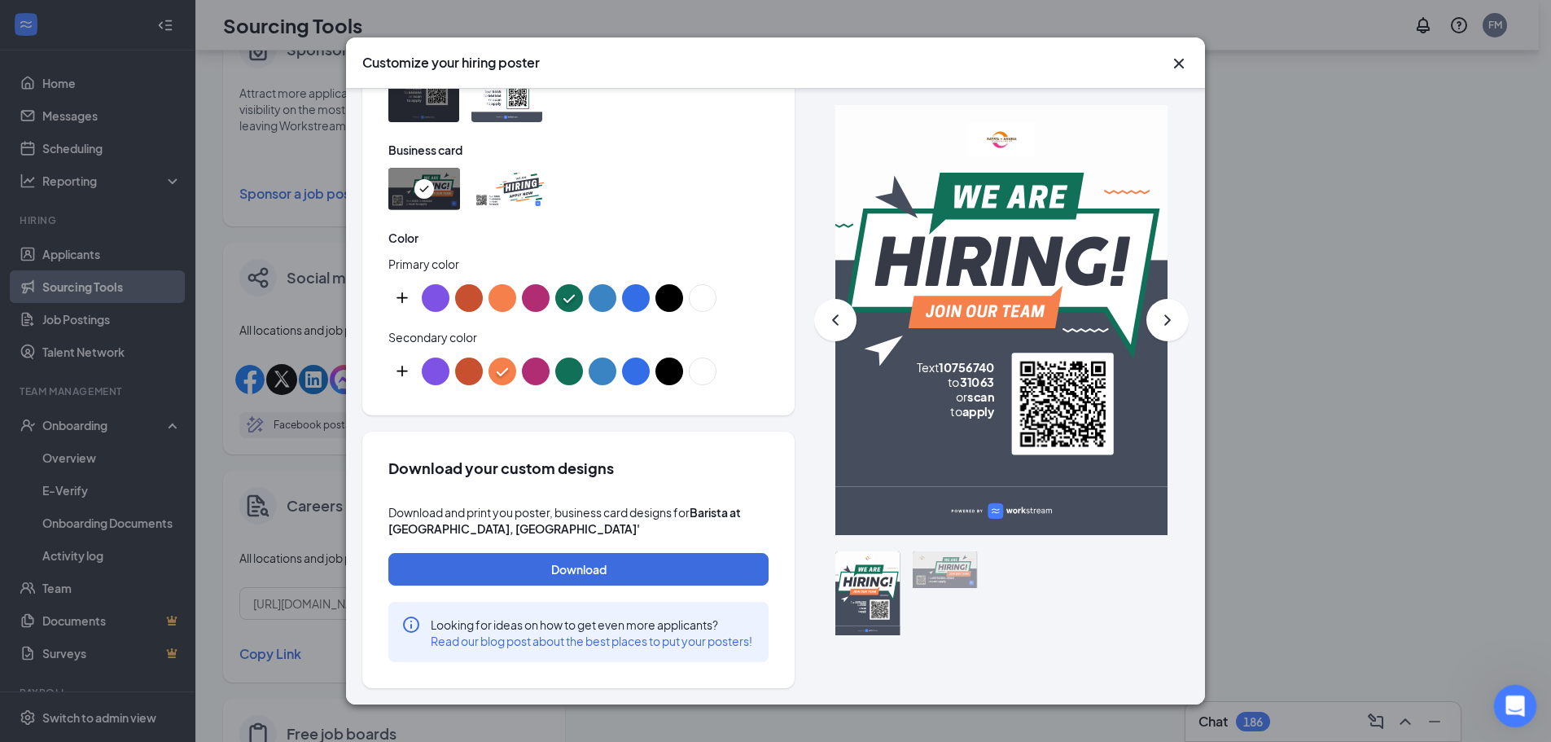
click at [1524, 700] on icon "Open Intercom Messenger" at bounding box center [1513, 704] width 27 height 27
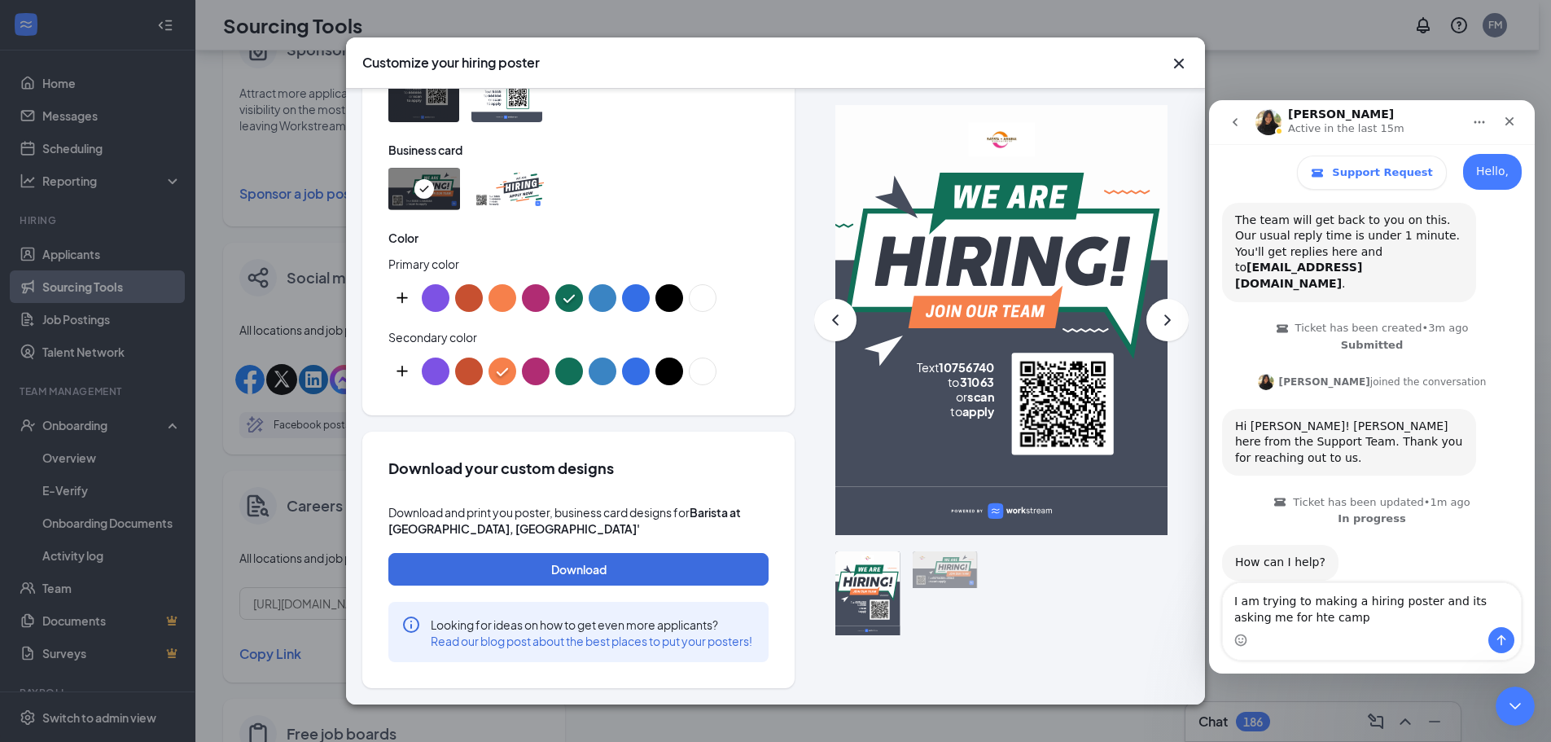
drag, startPoint x: 1369, startPoint y: 625, endPoint x: 1080, endPoint y: 541, distance: 301.0
click at [1209, 541] on html "[PERSON_NAME] Active in the last 15m Support Request Ask us anything, or share …" at bounding box center [1372, 386] width 326 height 573
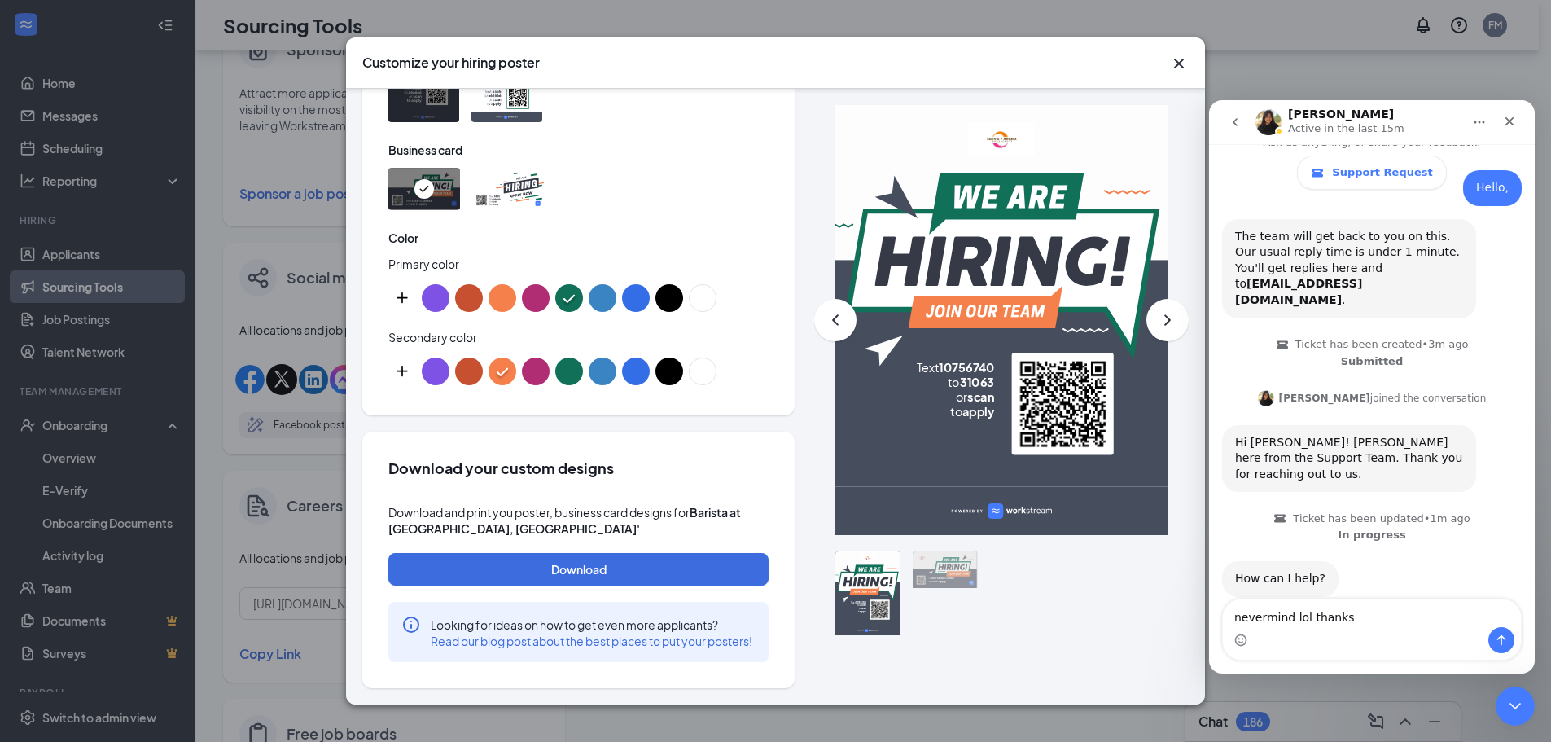
type textarea "nevermind lol thanks!"
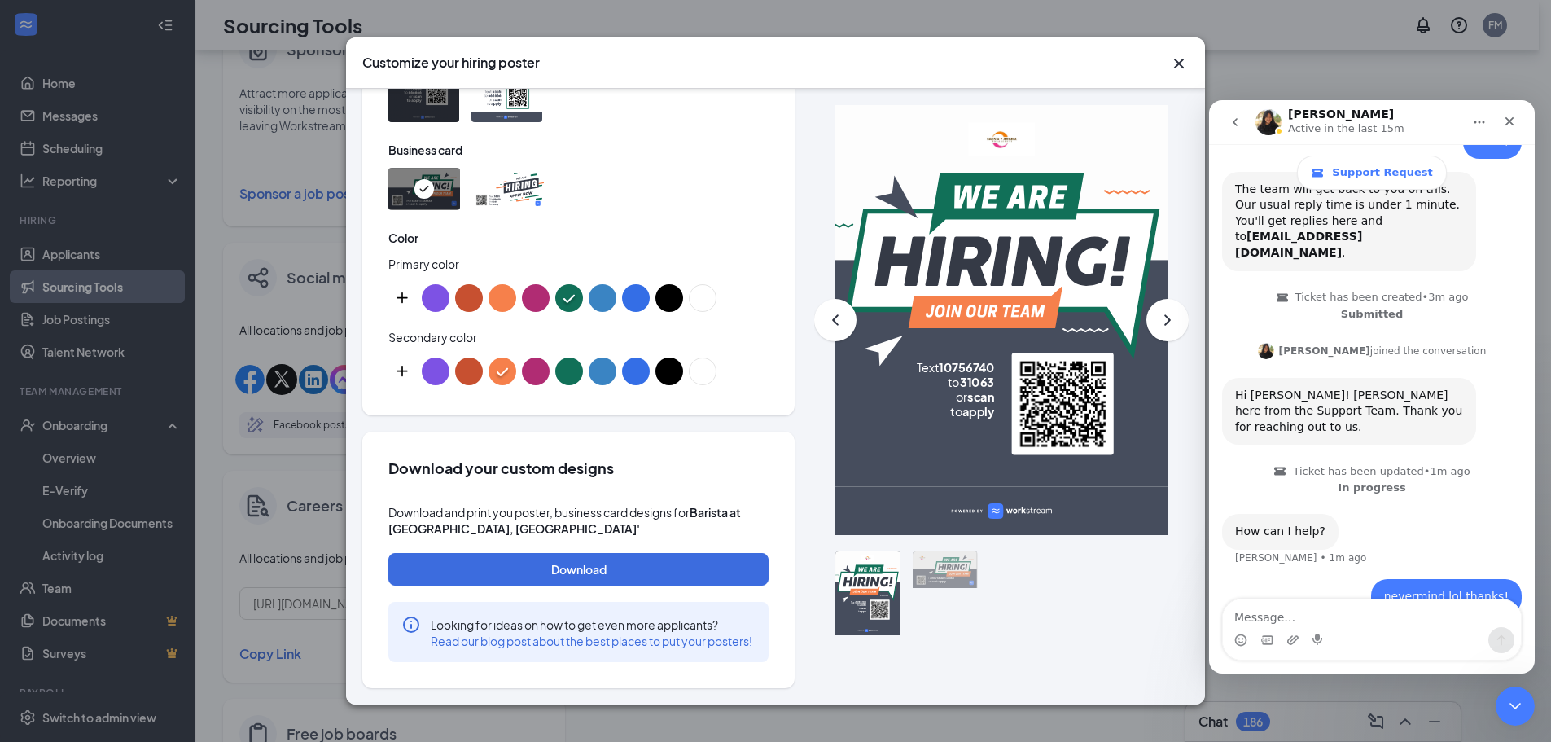
scroll to position [117, 0]
drag, startPoint x: 1513, startPoint y: 120, endPoint x: 2560, endPoint y: 431, distance: 1092.4
click at [1513, 120] on icon "Close" at bounding box center [1509, 121] width 13 height 13
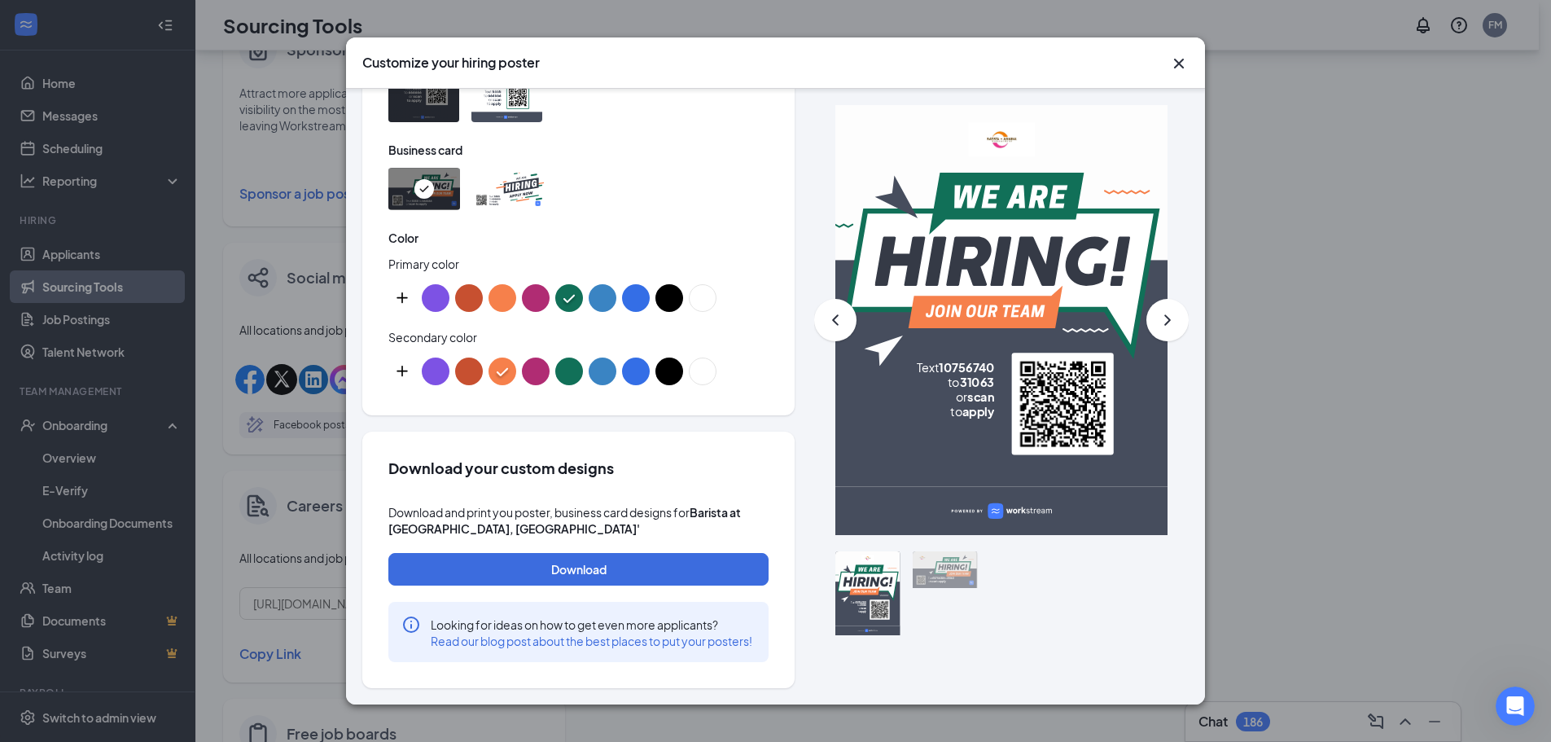
click at [542, 284] on button "color button #B02C73" at bounding box center [536, 298] width 28 height 28
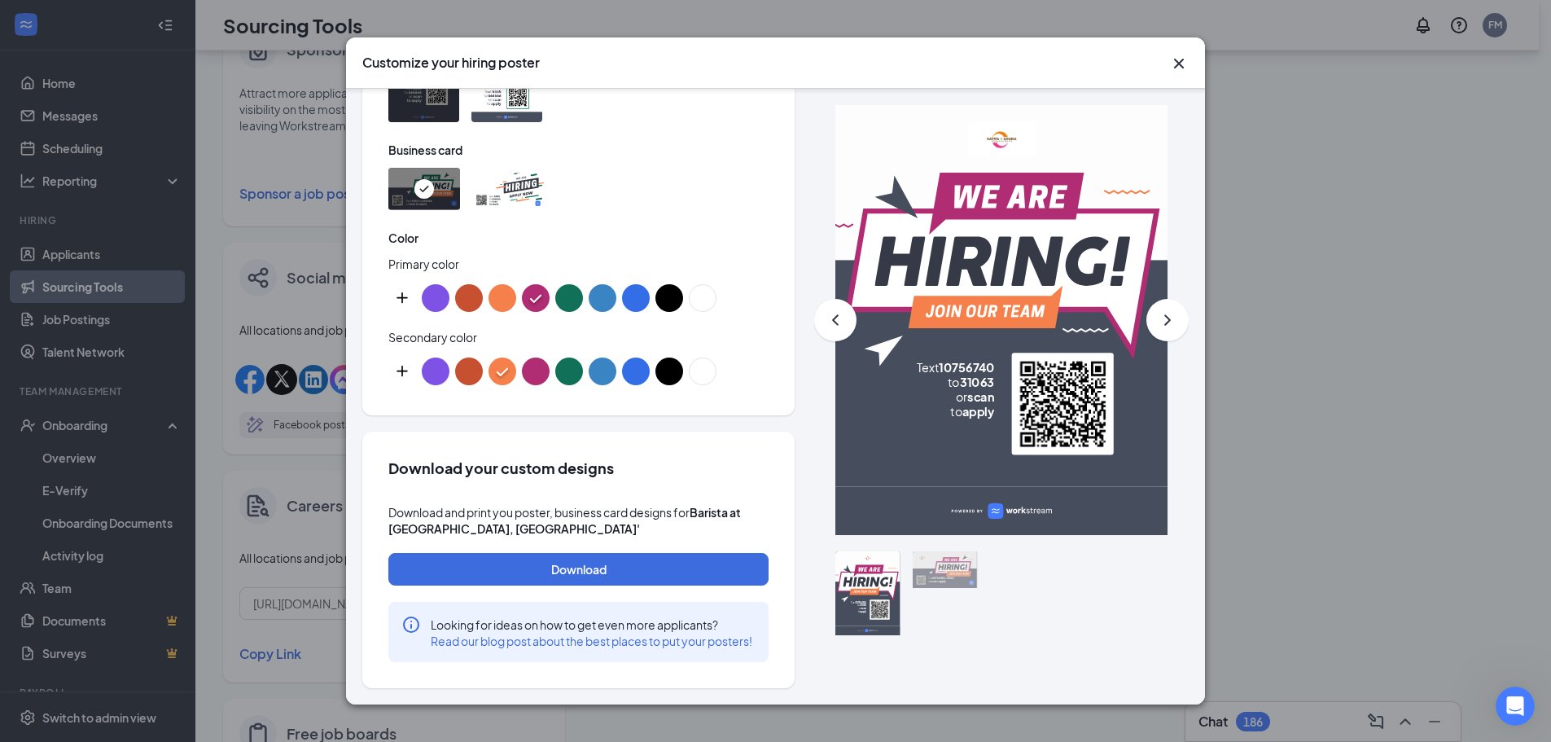
click at [1182, 63] on icon "Cross" at bounding box center [1179, 64] width 20 height 20
